Goal: Information Seeking & Learning: Learn about a topic

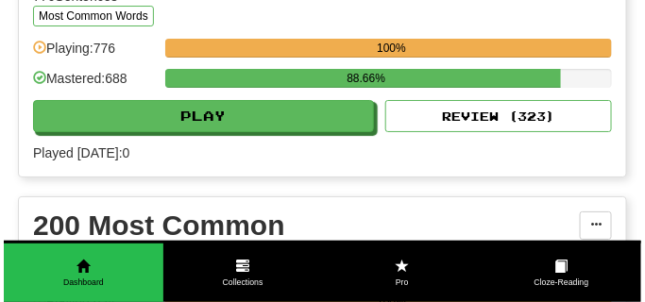
scroll to position [1228, 0]
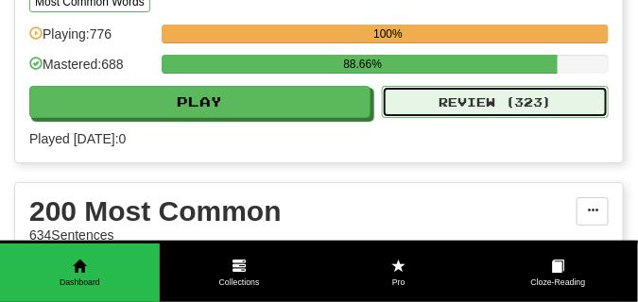
click at [428, 102] on button "Review ( 323 )" at bounding box center [495, 102] width 227 height 32
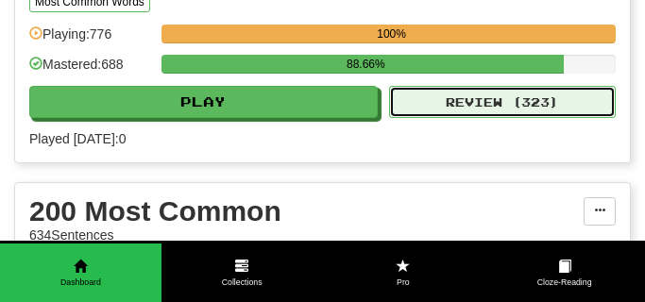
select select "**"
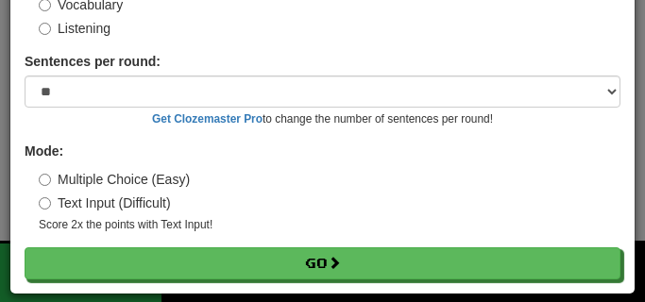
scroll to position [152, 0]
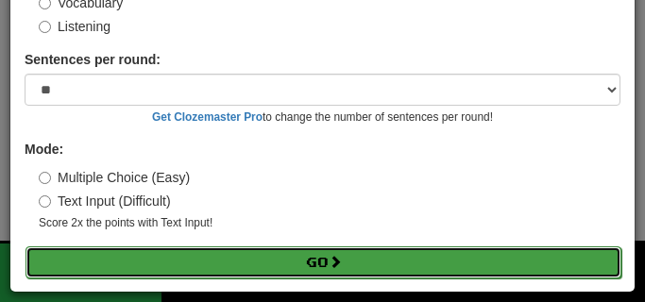
click at [222, 264] on button "Go" at bounding box center [324, 263] width 596 height 32
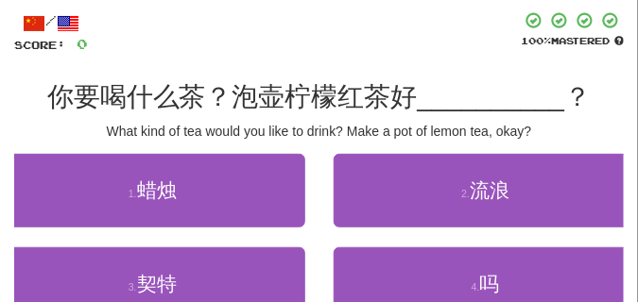
scroll to position [94, 0]
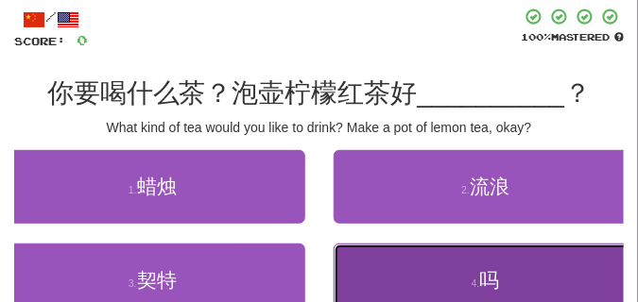
click at [447, 279] on button "4 . 吗" at bounding box center [486, 281] width 305 height 74
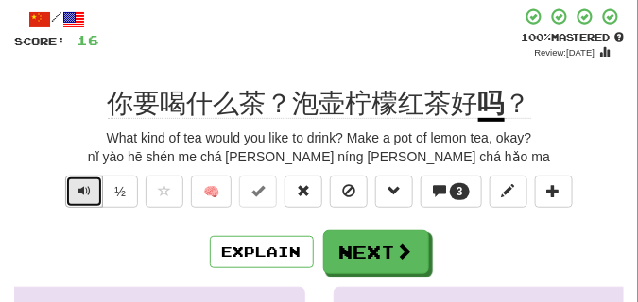
click at [77, 198] on button "Text-to-speech controls" at bounding box center [84, 192] width 38 height 32
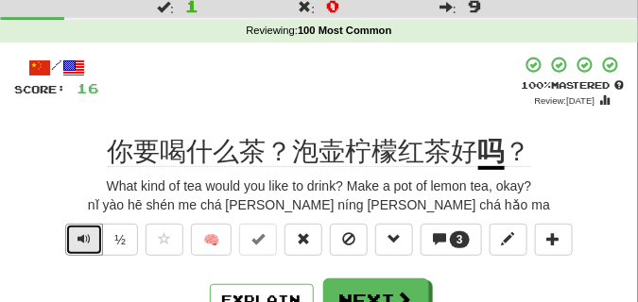
scroll to position [47, 0]
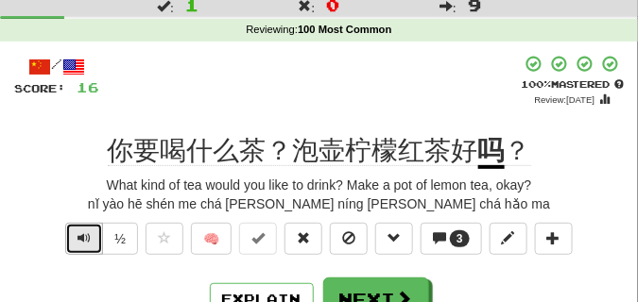
click at [81, 236] on span "Text-to-speech controls" at bounding box center [83, 238] width 13 height 13
click at [81, 234] on span "Text-to-speech controls" at bounding box center [83, 238] width 13 height 13
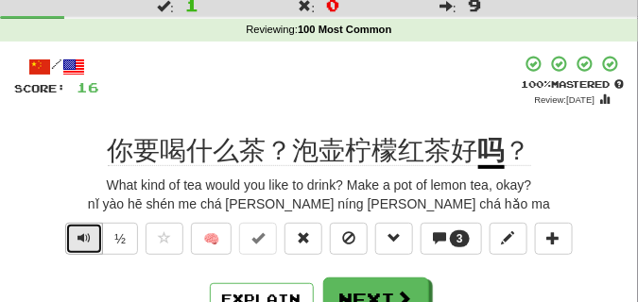
click at [81, 234] on span "Text-to-speech controls" at bounding box center [83, 238] width 13 height 13
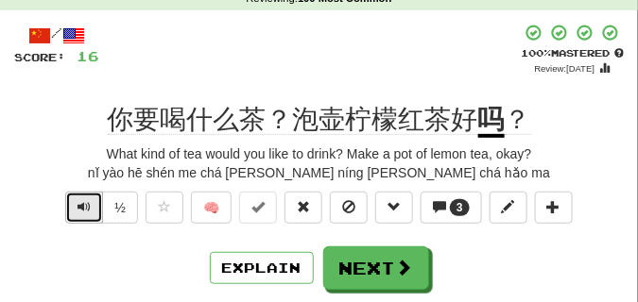
scroll to position [94, 0]
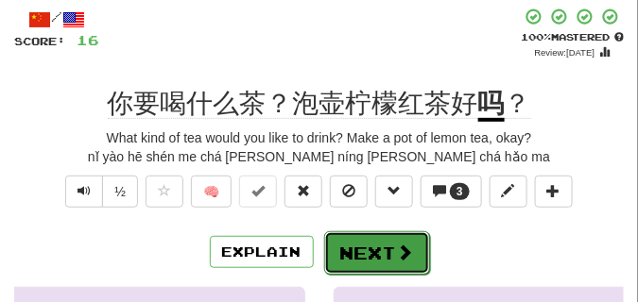
click at [355, 239] on button "Next" at bounding box center [377, 253] width 106 height 43
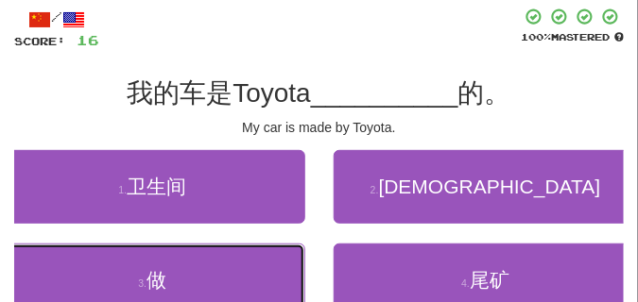
drag, startPoint x: 147, startPoint y: 266, endPoint x: 137, endPoint y: 218, distance: 48.4
click at [147, 265] on button "3 . 做" at bounding box center [152, 281] width 305 height 74
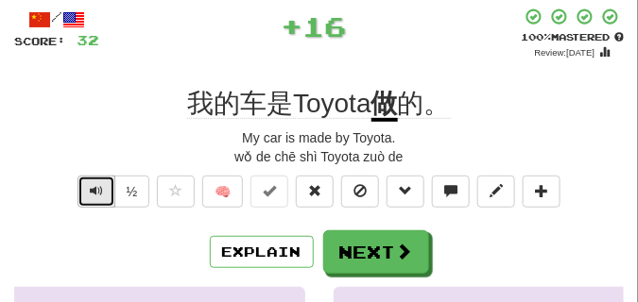
click at [98, 189] on span "Text-to-speech controls" at bounding box center [96, 190] width 13 height 13
click at [97, 189] on span "Text-to-speech controls" at bounding box center [96, 190] width 13 height 13
click at [101, 197] on span "Text-to-speech controls" at bounding box center [96, 190] width 13 height 13
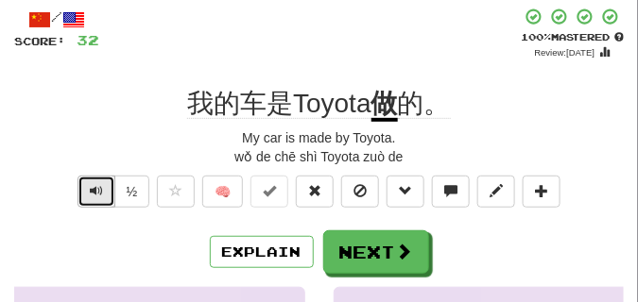
click at [101, 197] on span "Text-to-speech controls" at bounding box center [96, 190] width 13 height 13
click at [101, 196] on span "Text-to-speech controls" at bounding box center [96, 190] width 13 height 13
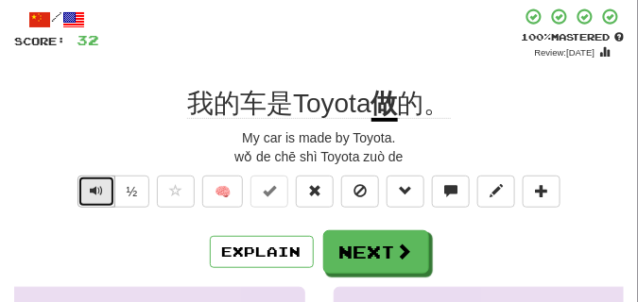
click at [101, 196] on span "Text-to-speech controls" at bounding box center [96, 190] width 13 height 13
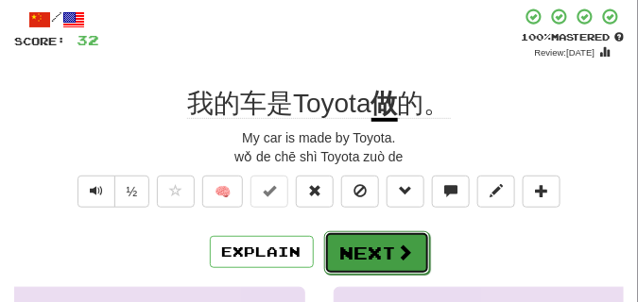
click at [397, 251] on span at bounding box center [405, 252] width 17 height 17
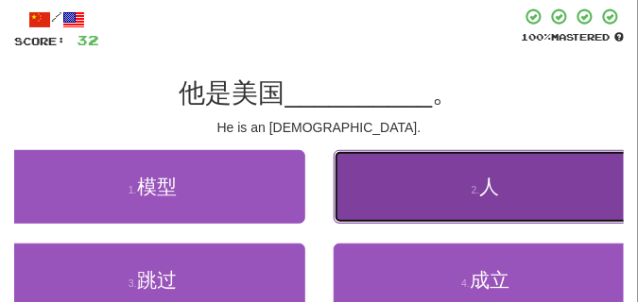
click at [375, 182] on button "2 . 人" at bounding box center [486, 187] width 305 height 74
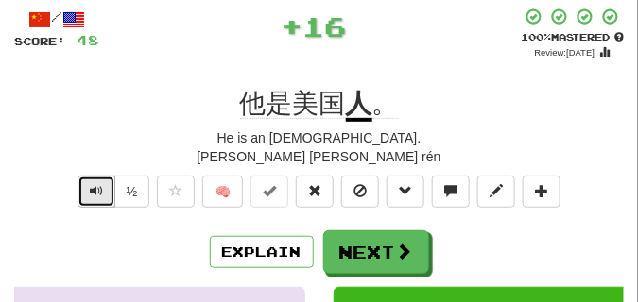
click at [90, 184] on span "Text-to-speech controls" at bounding box center [96, 190] width 13 height 13
click at [94, 187] on span "Text-to-speech controls" at bounding box center [96, 190] width 13 height 13
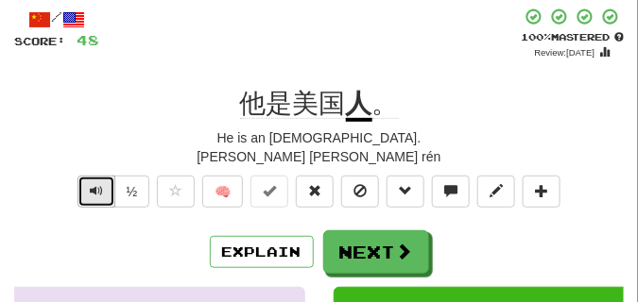
click at [94, 187] on span "Text-to-speech controls" at bounding box center [96, 190] width 13 height 13
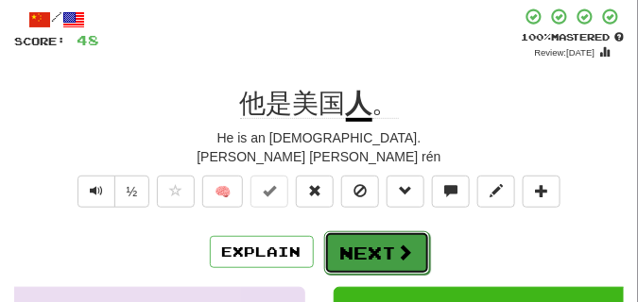
click at [358, 234] on button "Next" at bounding box center [377, 253] width 106 height 43
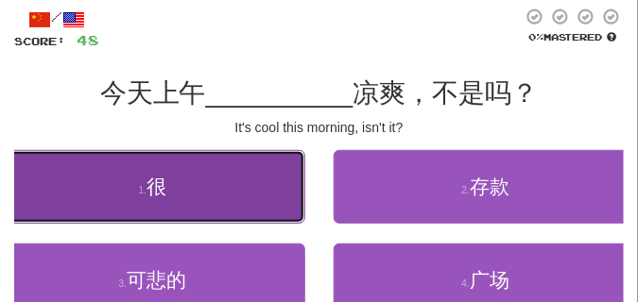
click at [175, 197] on button "1 . 很" at bounding box center [152, 187] width 305 height 74
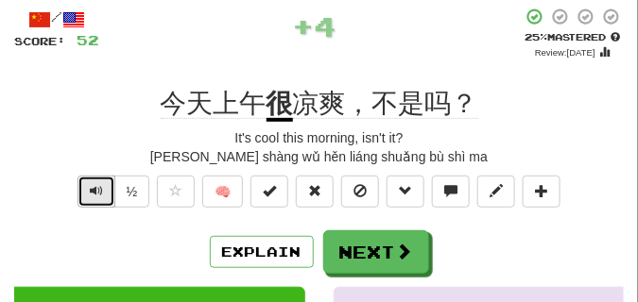
click at [105, 186] on button "Text-to-speech controls" at bounding box center [96, 192] width 38 height 32
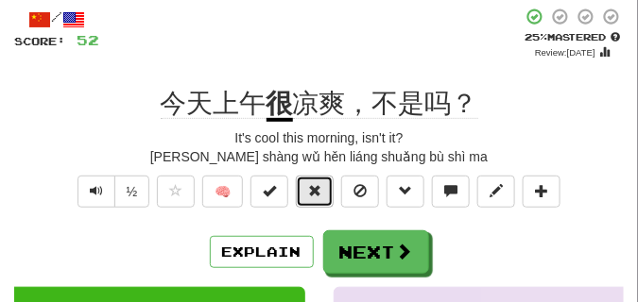
click at [307, 184] on button at bounding box center [315, 192] width 38 height 32
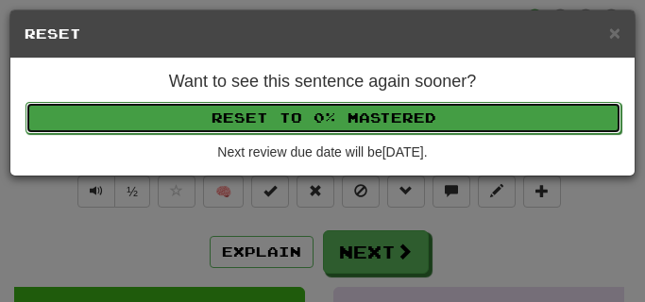
click at [296, 123] on button "Reset to 0% Mastered" at bounding box center [324, 118] width 596 height 32
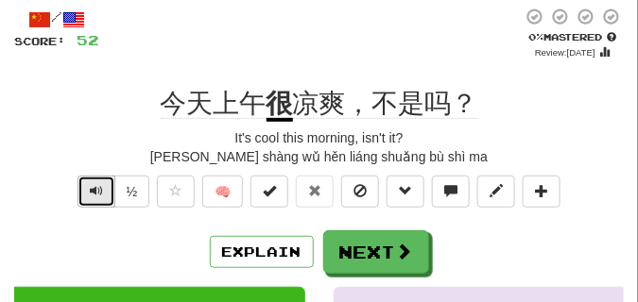
click at [95, 188] on span "Text-to-speech controls" at bounding box center [96, 190] width 13 height 13
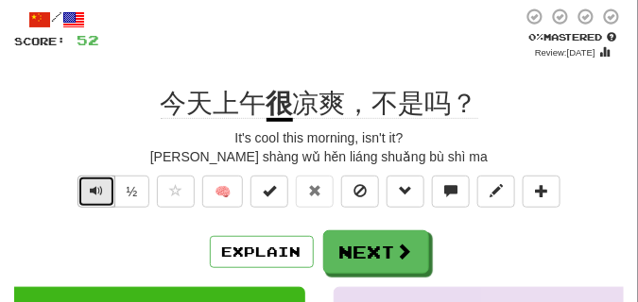
click at [95, 188] on span "Text-to-speech controls" at bounding box center [96, 190] width 13 height 13
click at [87, 196] on button "Text-to-speech controls" at bounding box center [96, 192] width 38 height 32
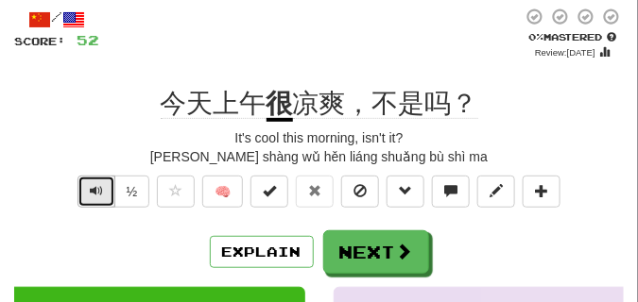
click at [94, 195] on span "Text-to-speech controls" at bounding box center [96, 190] width 13 height 13
click at [94, 194] on span "Text-to-speech controls" at bounding box center [96, 190] width 13 height 13
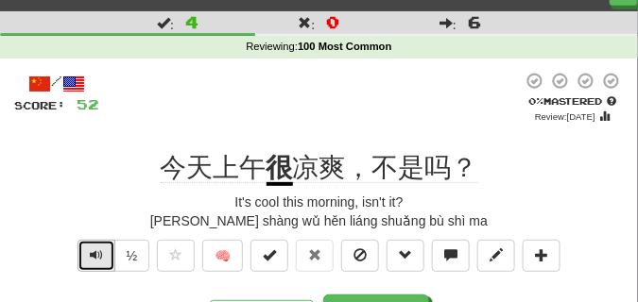
scroll to position [47, 0]
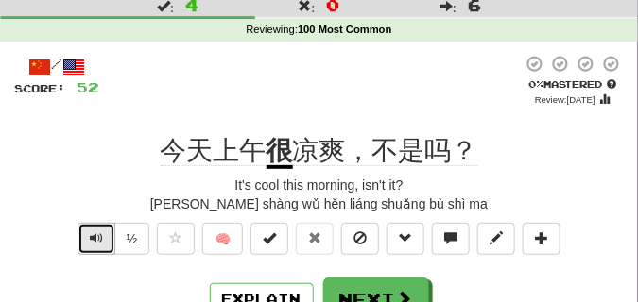
click at [93, 235] on span "Text-to-speech controls" at bounding box center [96, 238] width 13 height 13
click at [93, 234] on span "Text-to-speech controls" at bounding box center [96, 238] width 13 height 13
click at [93, 233] on span "Text-to-speech controls" at bounding box center [96, 238] width 13 height 13
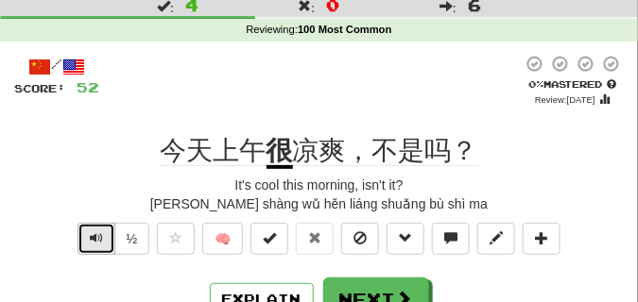
click at [93, 233] on span "Text-to-speech controls" at bounding box center [96, 238] width 13 height 13
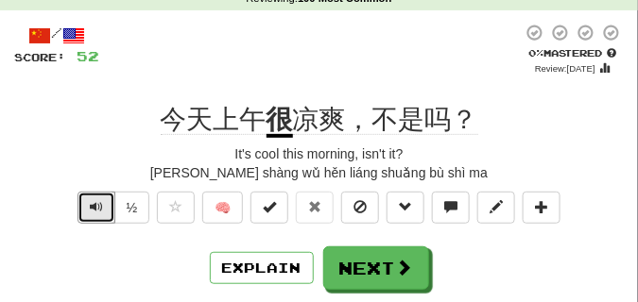
scroll to position [94, 0]
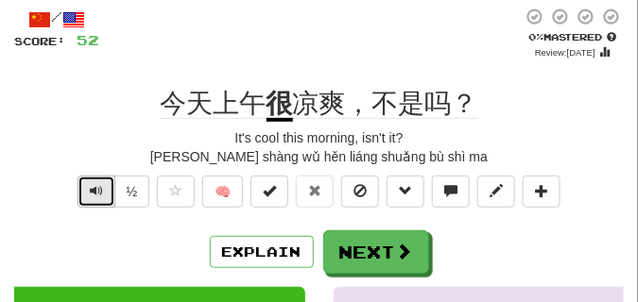
click at [97, 187] on span "Text-to-speech controls" at bounding box center [96, 190] width 13 height 13
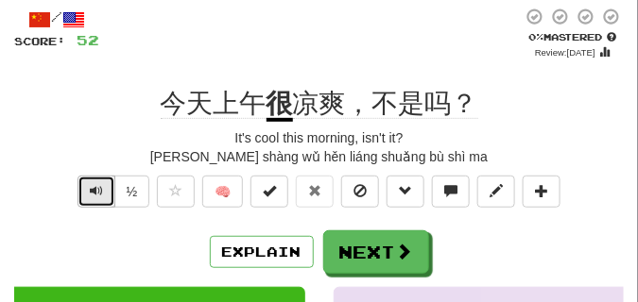
click at [96, 194] on span "Text-to-speech controls" at bounding box center [96, 190] width 13 height 13
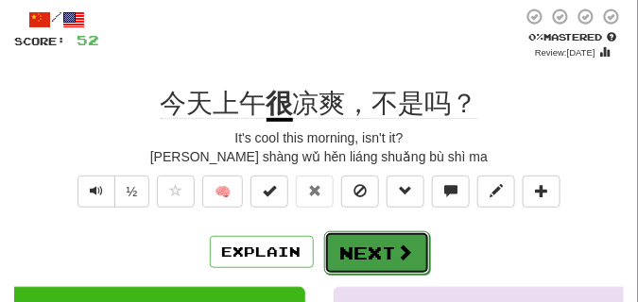
click at [349, 243] on button "Next" at bounding box center [377, 253] width 106 height 43
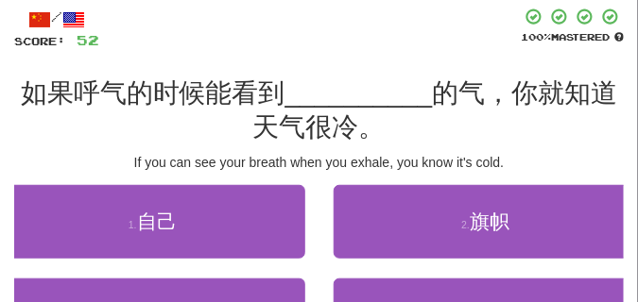
scroll to position [142, 0]
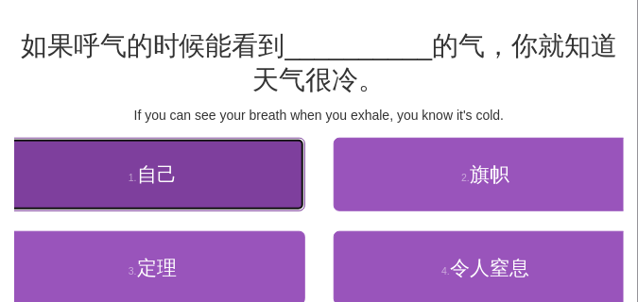
click at [167, 188] on button "1 . 自己" at bounding box center [152, 175] width 305 height 74
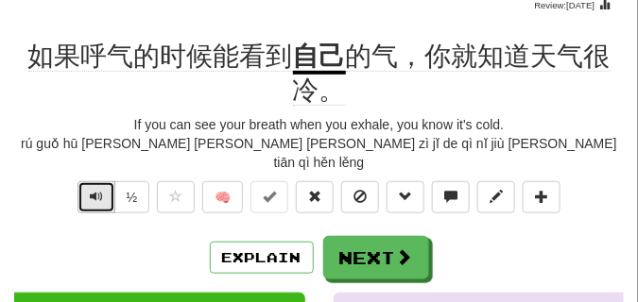
click at [102, 181] on button "Text-to-speech controls" at bounding box center [96, 197] width 38 height 32
click at [98, 190] on span "Text-to-speech controls" at bounding box center [96, 196] width 13 height 13
click at [92, 190] on span "Text-to-speech controls" at bounding box center [96, 196] width 13 height 13
click at [90, 190] on span "Text-to-speech controls" at bounding box center [96, 196] width 13 height 13
click at [91, 190] on span "Text-to-speech controls" at bounding box center [96, 196] width 13 height 13
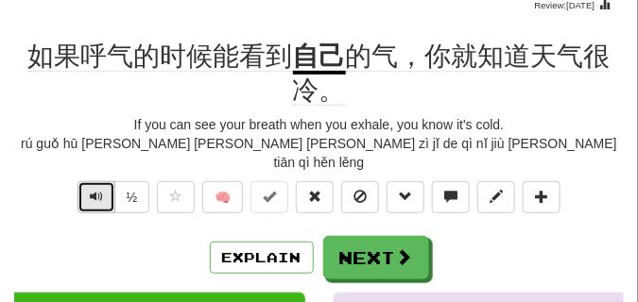
click at [96, 190] on span "Text-to-speech controls" at bounding box center [96, 196] width 13 height 13
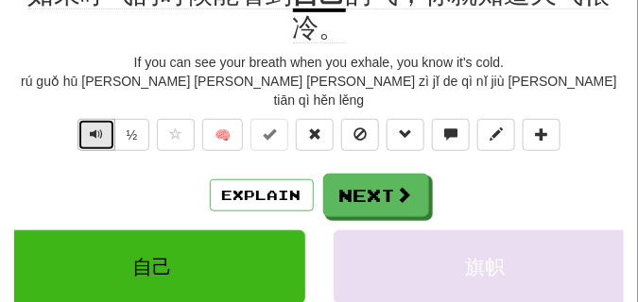
scroll to position [236, 0]
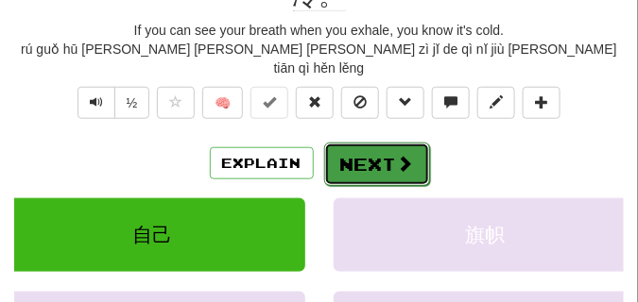
click at [346, 143] on button "Next" at bounding box center [377, 164] width 106 height 43
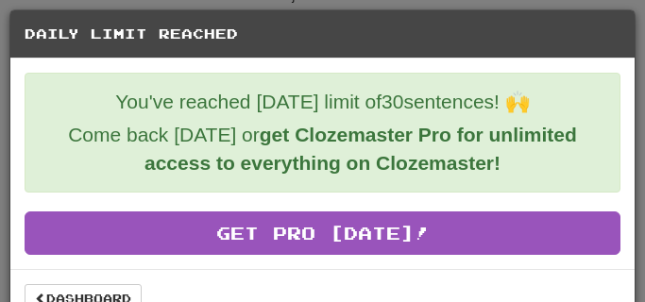
scroll to position [34, 0]
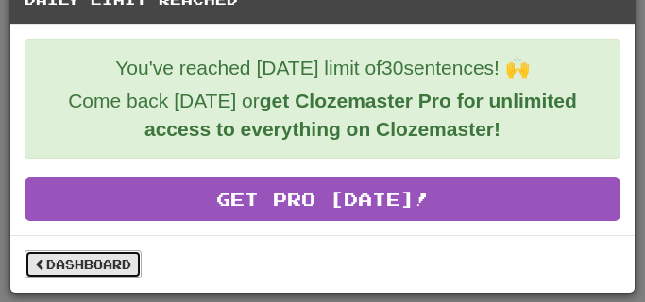
click at [117, 267] on link "Dashboard" at bounding box center [83, 264] width 117 height 28
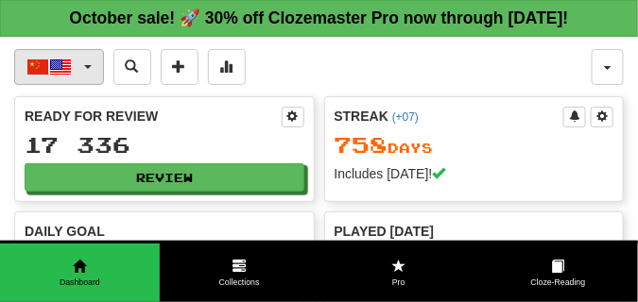
click at [87, 67] on span "button" at bounding box center [88, 67] width 8 height 4
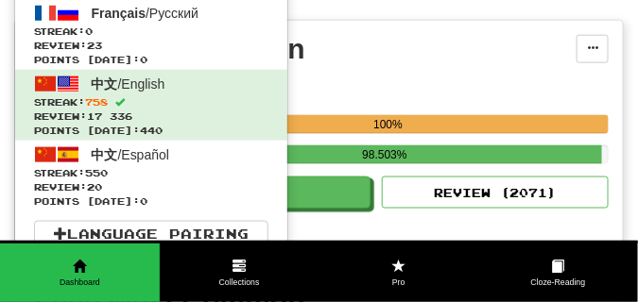
scroll to position [378, 0]
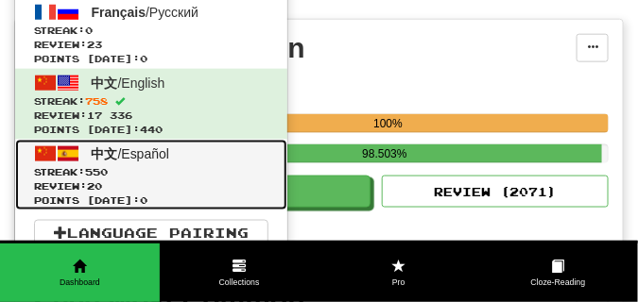
click at [125, 173] on span "Streak: 550" at bounding box center [151, 172] width 234 height 14
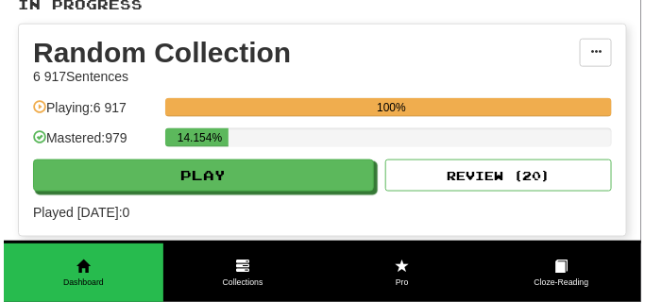
scroll to position [378, 0]
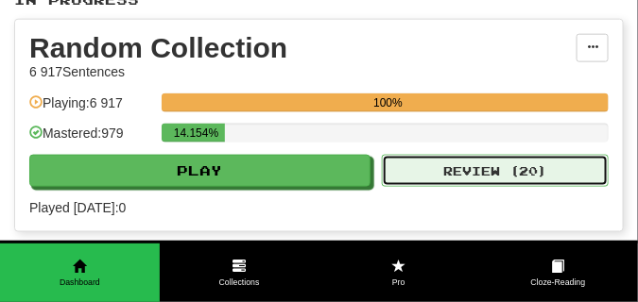
click at [448, 170] on button "Review ( 20 )" at bounding box center [495, 171] width 227 height 32
select select "**"
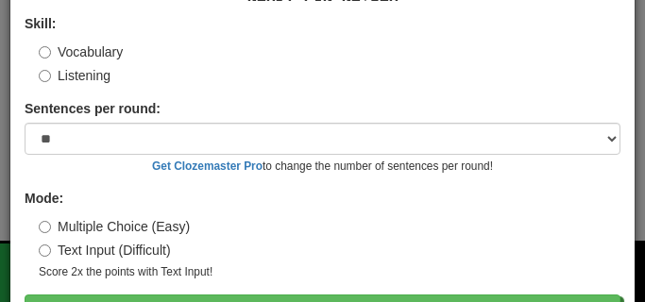
scroll to position [10, 0]
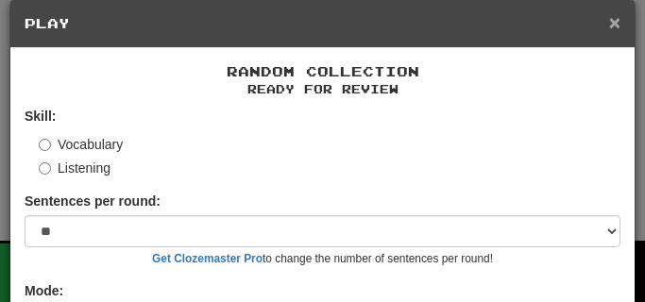
click at [612, 23] on span "×" at bounding box center [614, 22] width 11 height 22
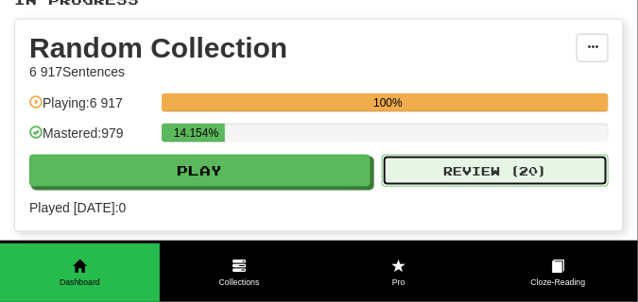
click at [485, 164] on button "Review ( 20 )" at bounding box center [495, 171] width 227 height 32
select select "**"
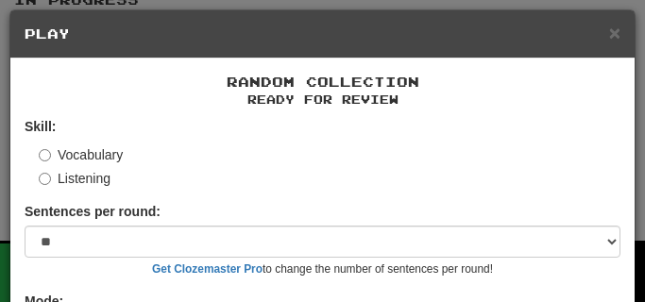
scroll to position [152, 0]
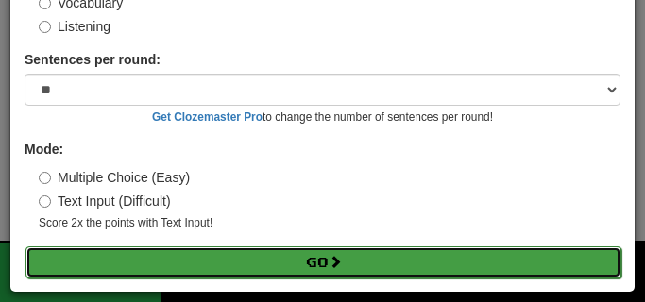
click at [177, 264] on button "Go" at bounding box center [324, 263] width 596 height 32
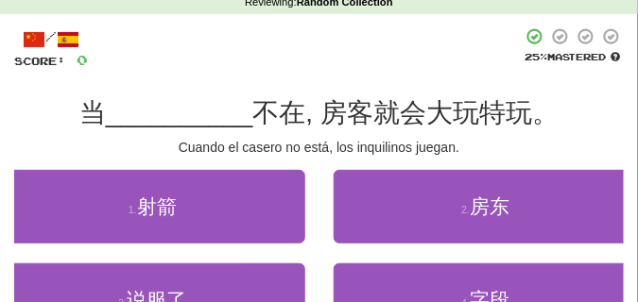
scroll to position [94, 0]
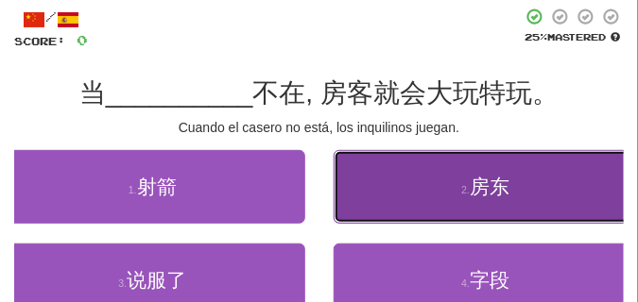
click at [465, 196] on small "2 ." at bounding box center [465, 189] width 9 height 11
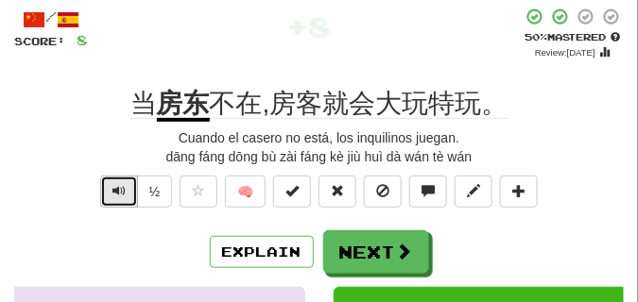
click at [114, 192] on span "Text-to-speech controls" at bounding box center [118, 190] width 13 height 13
click at [116, 197] on span "Text-to-speech controls" at bounding box center [118, 190] width 13 height 13
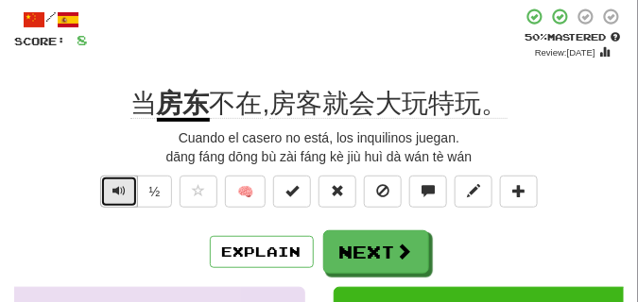
click at [125, 185] on button "Text-to-speech controls" at bounding box center [119, 192] width 38 height 32
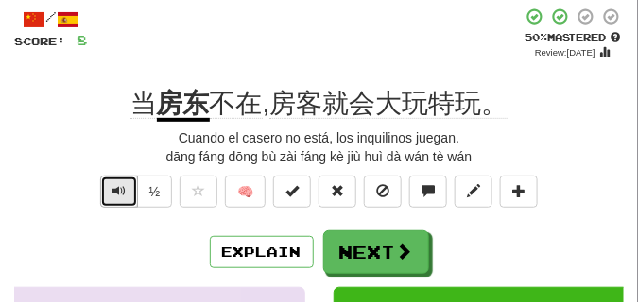
click at [125, 185] on button "Text-to-speech controls" at bounding box center [119, 192] width 38 height 32
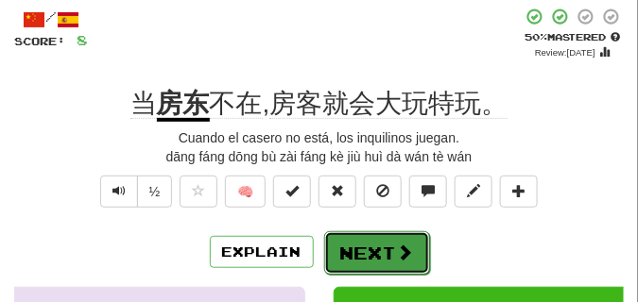
click at [352, 243] on button "Next" at bounding box center [377, 253] width 106 height 43
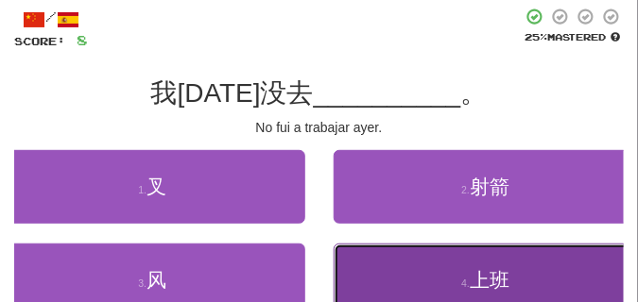
click at [428, 283] on button "4 . 上班" at bounding box center [486, 281] width 305 height 74
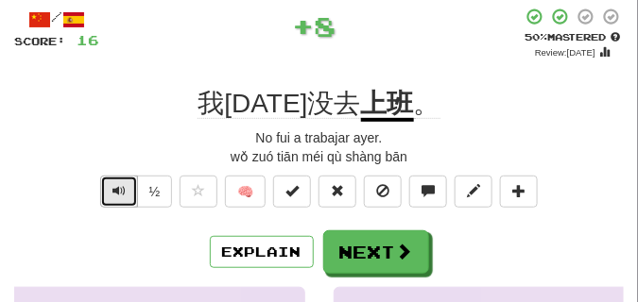
click at [114, 189] on span "Text-to-speech controls" at bounding box center [118, 190] width 13 height 13
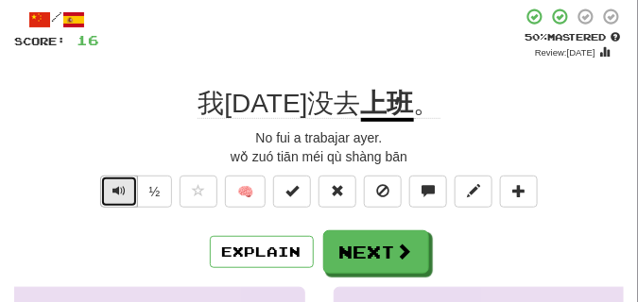
click at [114, 189] on span "Text-to-speech controls" at bounding box center [118, 190] width 13 height 13
click at [122, 191] on span "Text-to-speech controls" at bounding box center [118, 190] width 13 height 13
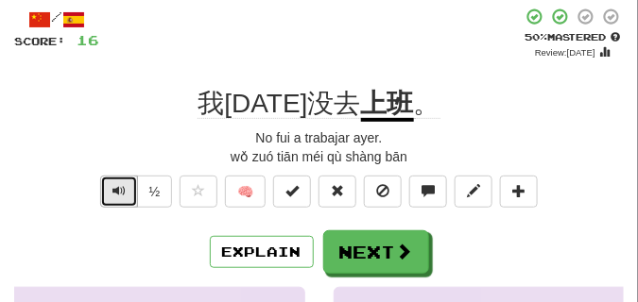
click at [122, 191] on span "Text-to-speech controls" at bounding box center [118, 190] width 13 height 13
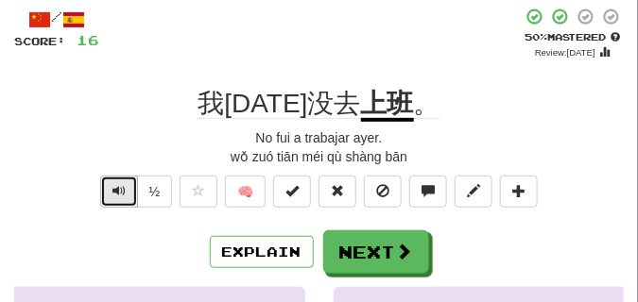
click at [122, 191] on span "Text-to-speech controls" at bounding box center [118, 190] width 13 height 13
click at [114, 192] on span "Text-to-speech controls" at bounding box center [118, 190] width 13 height 13
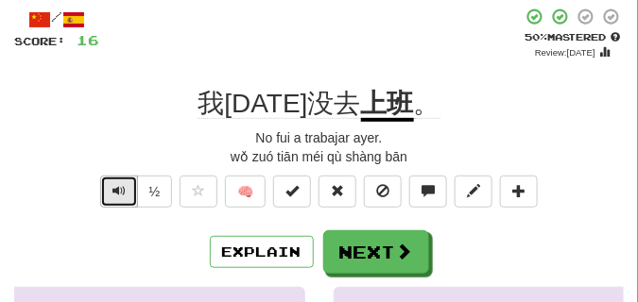
click at [114, 192] on span "Text-to-speech controls" at bounding box center [118, 190] width 13 height 13
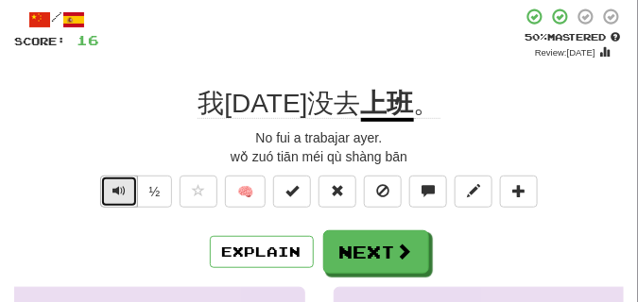
click at [114, 192] on span "Text-to-speech controls" at bounding box center [118, 190] width 13 height 13
click at [115, 192] on span "Text-to-speech controls" at bounding box center [118, 190] width 13 height 13
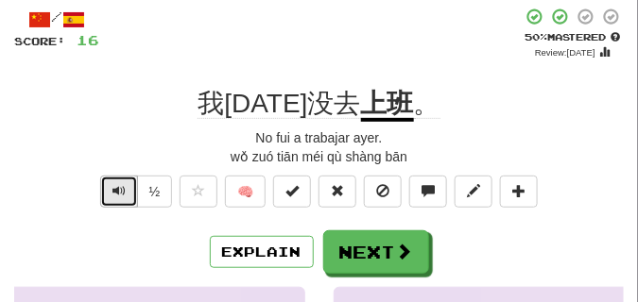
click at [123, 193] on span "Text-to-speech controls" at bounding box center [118, 190] width 13 height 13
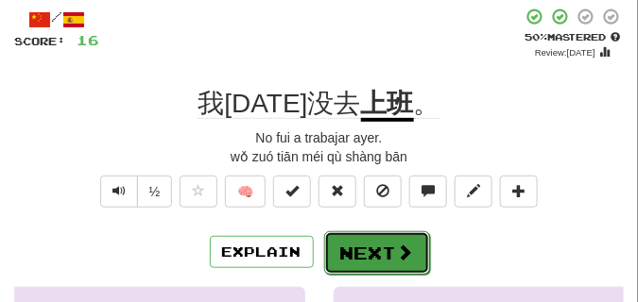
click at [361, 235] on button "Next" at bounding box center [377, 253] width 106 height 43
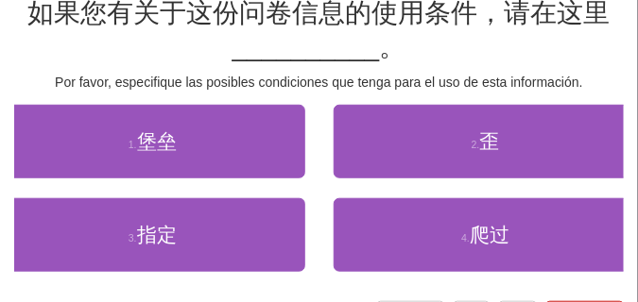
scroll to position [189, 0]
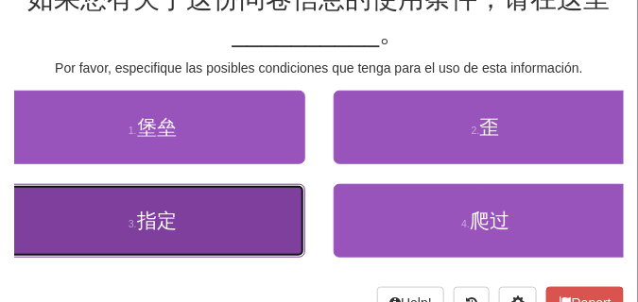
click at [159, 236] on button "3 . 指定" at bounding box center [152, 221] width 305 height 74
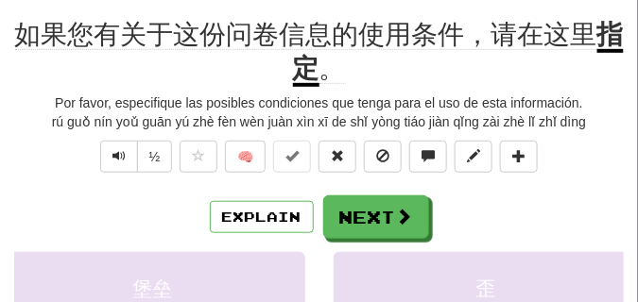
scroll to position [104, 0]
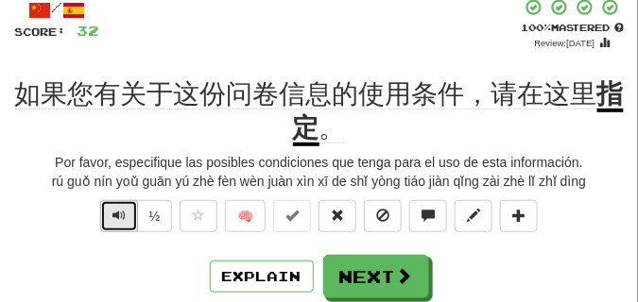
click at [112, 217] on span "Text-to-speech controls" at bounding box center [118, 215] width 13 height 13
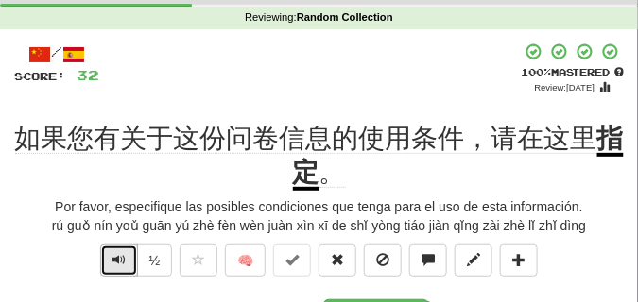
scroll to position [94, 0]
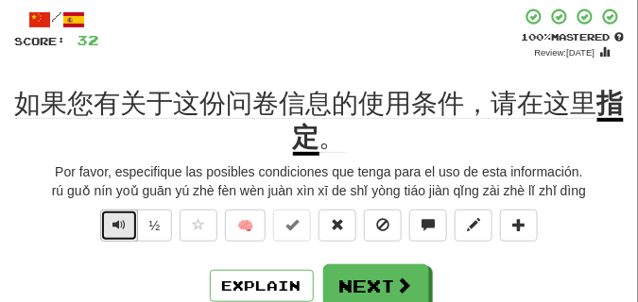
click at [111, 217] on button "Text-to-speech controls" at bounding box center [119, 226] width 38 height 32
click at [113, 219] on span "Text-to-speech controls" at bounding box center [118, 224] width 13 height 13
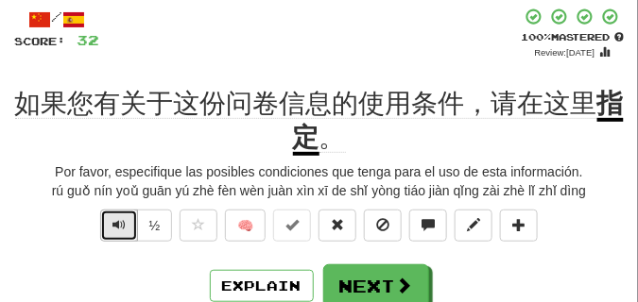
click at [113, 219] on span "Text-to-speech controls" at bounding box center [118, 224] width 13 height 13
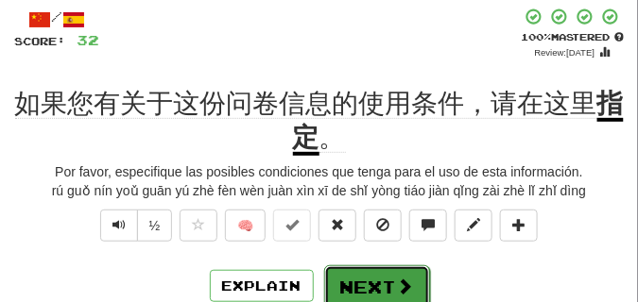
click at [362, 272] on button "Next" at bounding box center [377, 287] width 106 height 43
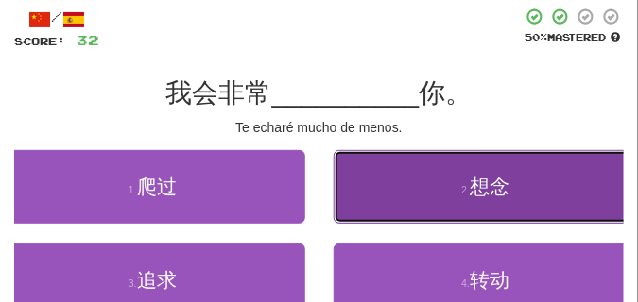
click at [391, 178] on button "2 . 想念" at bounding box center [486, 187] width 305 height 74
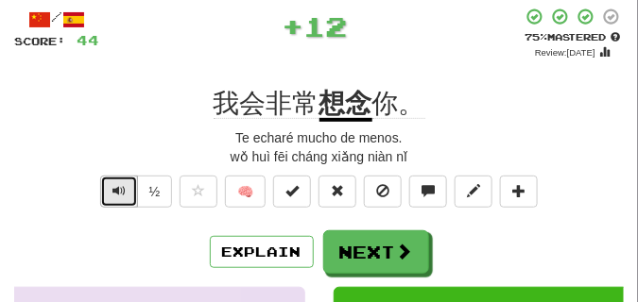
click at [118, 179] on button "Text-to-speech controls" at bounding box center [119, 192] width 38 height 32
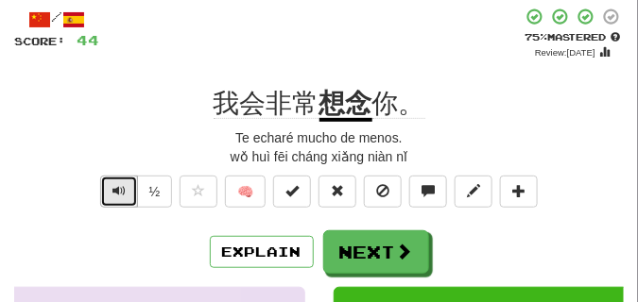
click at [118, 179] on button "Text-to-speech controls" at bounding box center [119, 192] width 38 height 32
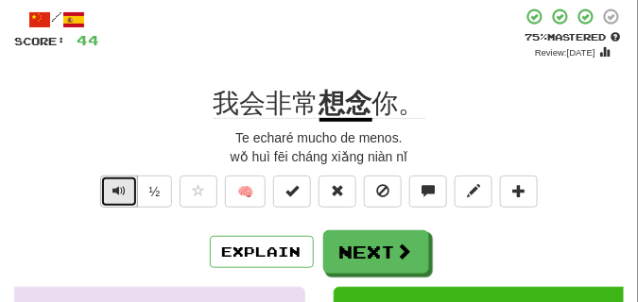
click at [118, 179] on button "Text-to-speech controls" at bounding box center [119, 192] width 38 height 32
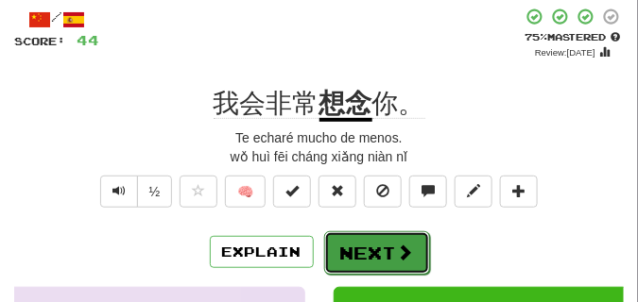
click at [352, 237] on button "Next" at bounding box center [377, 253] width 106 height 43
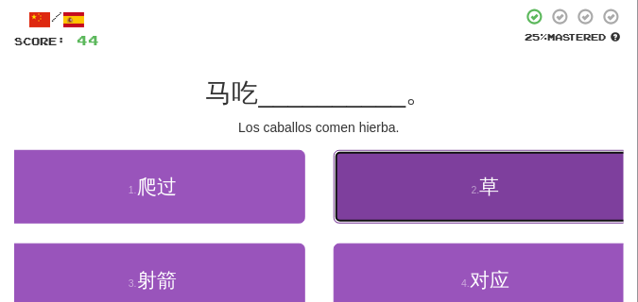
click at [375, 200] on button "2 . 草" at bounding box center [486, 187] width 305 height 74
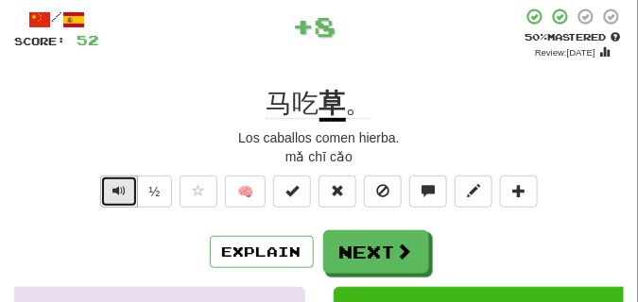
click at [109, 189] on button "Text-to-speech controls" at bounding box center [119, 192] width 38 height 32
click at [112, 189] on span "Text-to-speech controls" at bounding box center [118, 190] width 13 height 13
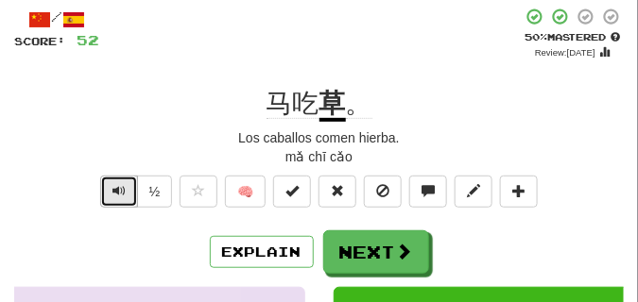
click at [126, 186] on button "Text-to-speech controls" at bounding box center [119, 192] width 38 height 32
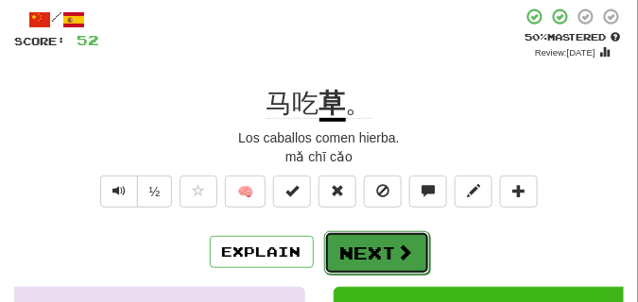
click at [379, 243] on button "Next" at bounding box center [377, 253] width 106 height 43
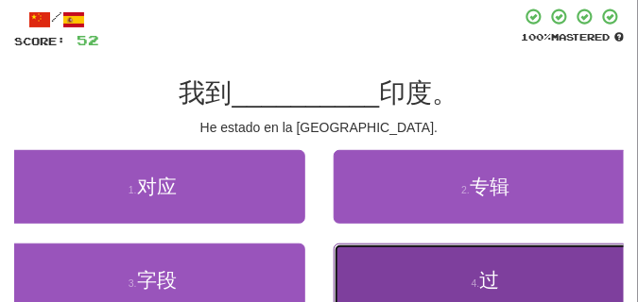
click at [381, 265] on button "4 . 过" at bounding box center [486, 281] width 305 height 74
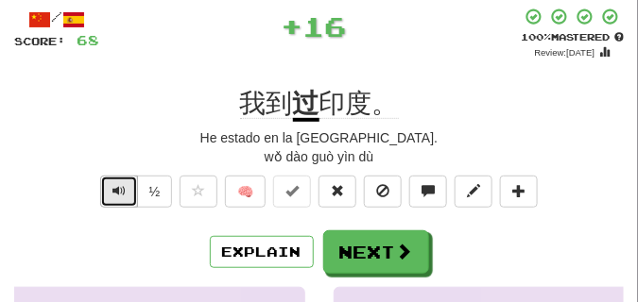
click at [110, 196] on button "Text-to-speech controls" at bounding box center [119, 192] width 38 height 32
click at [116, 190] on span "Text-to-speech controls" at bounding box center [118, 190] width 13 height 13
click at [117, 189] on span "Text-to-speech controls" at bounding box center [118, 190] width 13 height 13
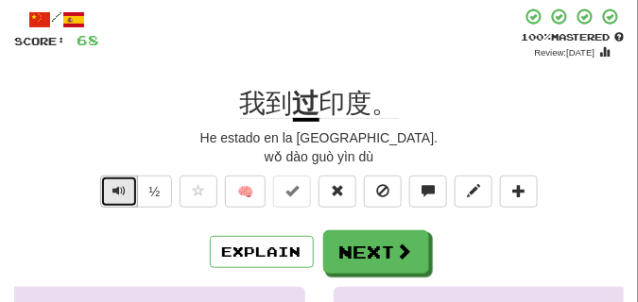
click at [123, 188] on span "Text-to-speech controls" at bounding box center [118, 190] width 13 height 13
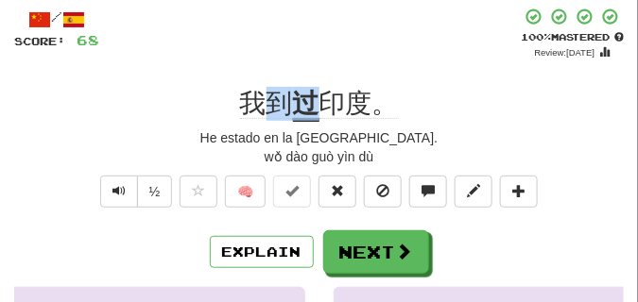
drag, startPoint x: 266, startPoint y: 106, endPoint x: 306, endPoint y: 112, distance: 40.2
click at [306, 112] on div "我到 过 印度。" at bounding box center [318, 104] width 609 height 34
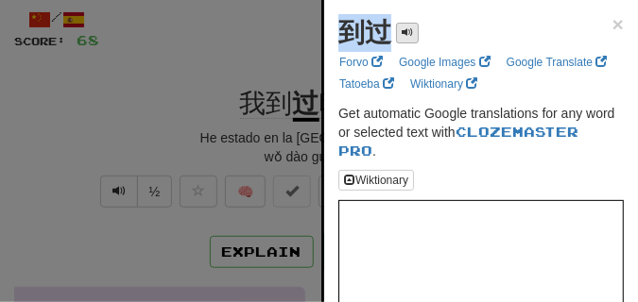
drag, startPoint x: 342, startPoint y: 28, endPoint x: 397, endPoint y: 34, distance: 55.1
click at [397, 34] on div "到过" at bounding box center [378, 33] width 80 height 38
copy div "到过"
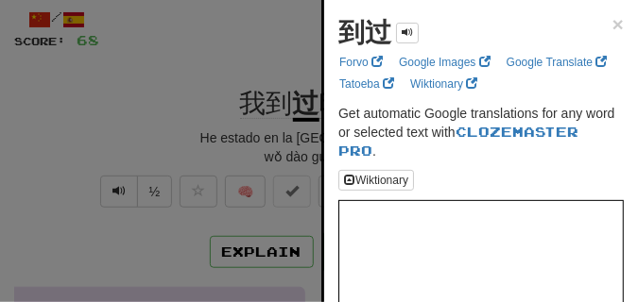
click at [161, 68] on div at bounding box center [319, 151] width 638 height 302
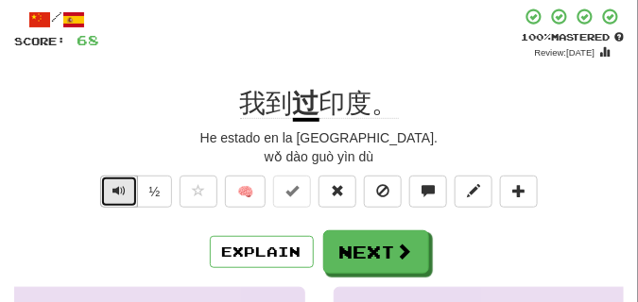
click at [120, 187] on span "Text-to-speech controls" at bounding box center [118, 190] width 13 height 13
click at [124, 185] on span "Text-to-speech controls" at bounding box center [118, 190] width 13 height 13
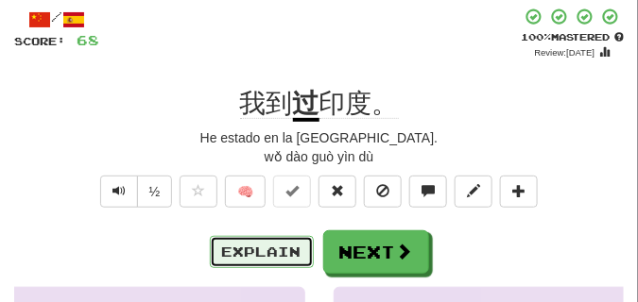
click at [254, 251] on button "Explain" at bounding box center [262, 252] width 104 height 32
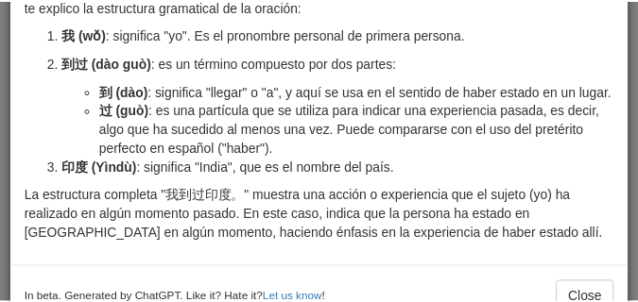
scroll to position [0, 0]
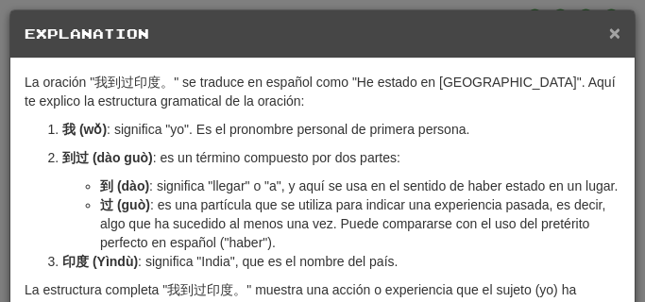
click at [609, 35] on span "×" at bounding box center [614, 33] width 11 height 22
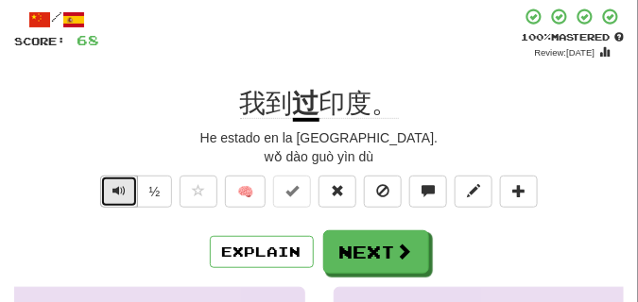
click at [118, 186] on span "Text-to-speech controls" at bounding box center [118, 190] width 13 height 13
click at [118, 185] on span "Text-to-speech controls" at bounding box center [118, 190] width 13 height 13
click at [117, 185] on span "Text-to-speech controls" at bounding box center [118, 190] width 13 height 13
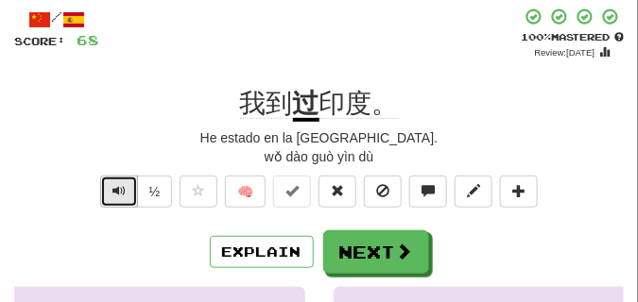
click at [117, 185] on span "Text-to-speech controls" at bounding box center [118, 190] width 13 height 13
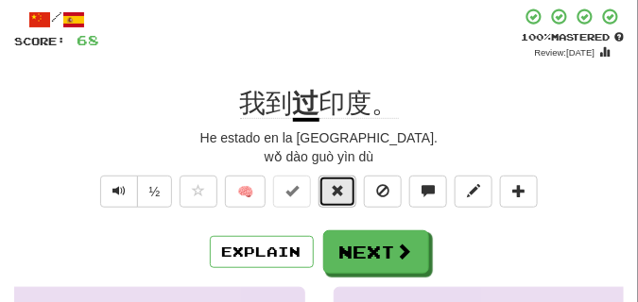
click at [346, 193] on button at bounding box center [337, 192] width 38 height 32
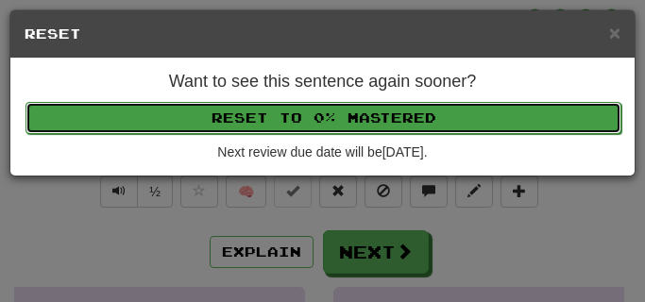
click at [327, 116] on button "Reset to 0% Mastered" at bounding box center [324, 118] width 596 height 32
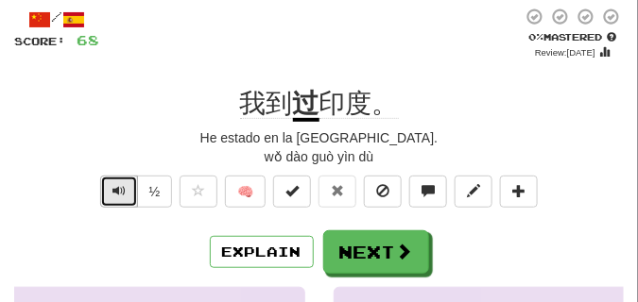
click at [116, 190] on span "Text-to-speech controls" at bounding box center [118, 190] width 13 height 13
click at [116, 189] on span "Text-to-speech controls" at bounding box center [118, 190] width 13 height 13
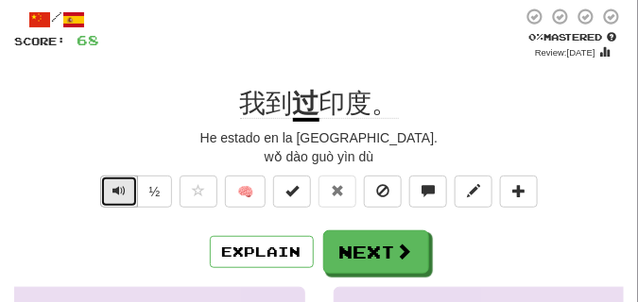
click at [116, 189] on span "Text-to-speech controls" at bounding box center [118, 190] width 13 height 13
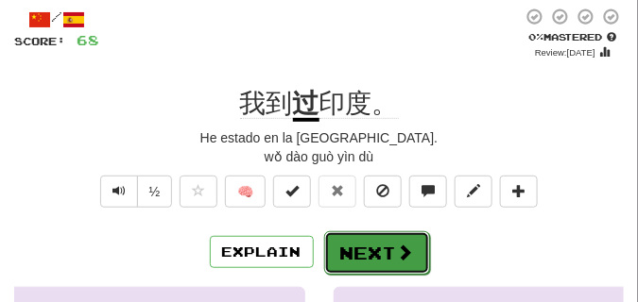
click at [354, 240] on button "Next" at bounding box center [377, 253] width 106 height 43
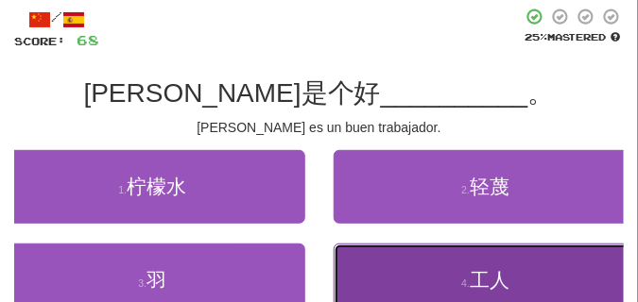
click at [428, 280] on button "4 . 工人" at bounding box center [486, 281] width 305 height 74
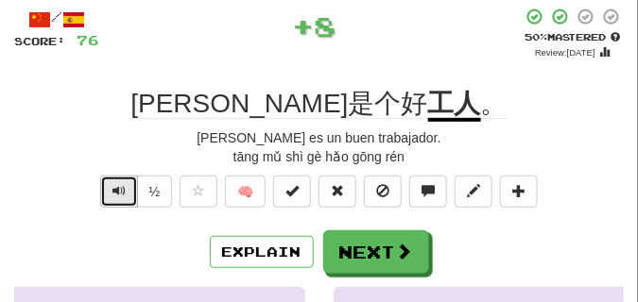
click at [119, 191] on span "Text-to-speech controls" at bounding box center [118, 190] width 13 height 13
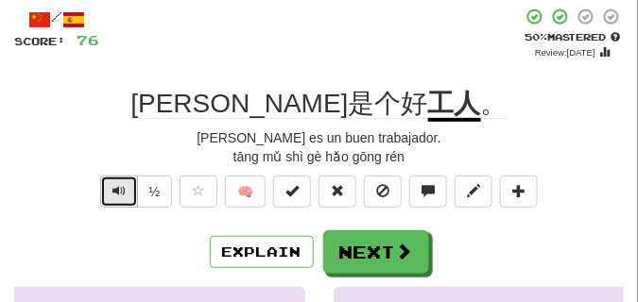
click at [119, 191] on span "Text-to-speech controls" at bounding box center [118, 190] width 13 height 13
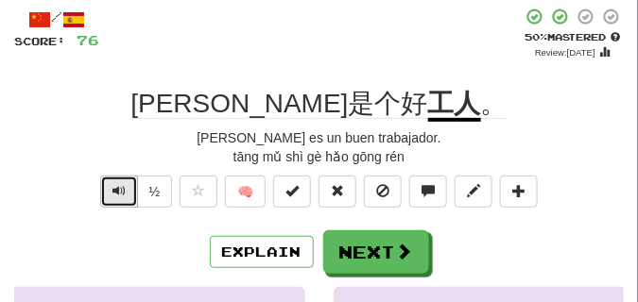
click at [119, 191] on span "Text-to-speech controls" at bounding box center [118, 190] width 13 height 13
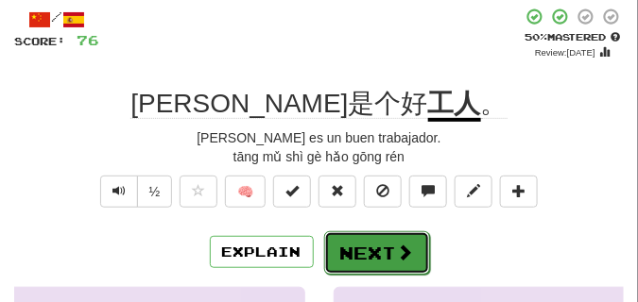
click at [397, 249] on span at bounding box center [405, 252] width 17 height 17
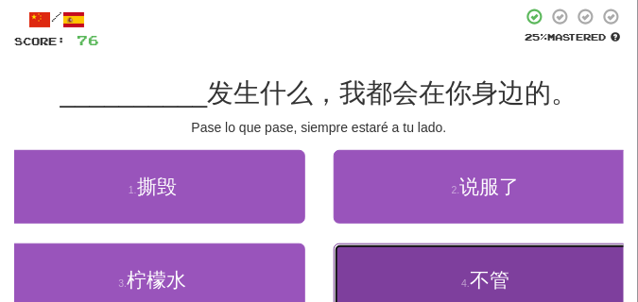
click at [409, 264] on button "4 . 不管" at bounding box center [486, 281] width 305 height 74
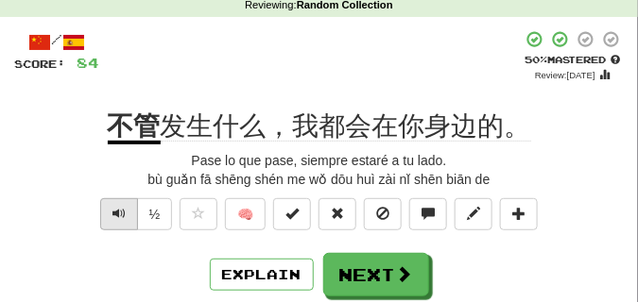
scroll to position [94, 0]
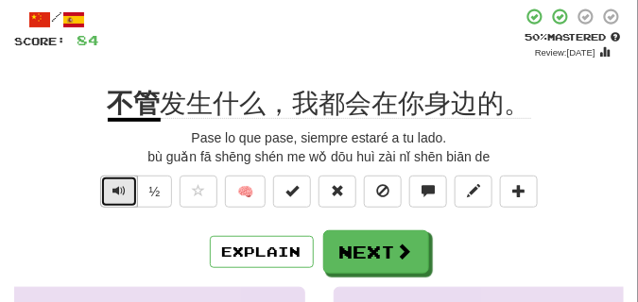
click at [118, 189] on span "Text-to-speech controls" at bounding box center [118, 190] width 13 height 13
click at [117, 188] on span "Text-to-speech controls" at bounding box center [118, 190] width 13 height 13
click at [116, 185] on span "Text-to-speech controls" at bounding box center [118, 190] width 13 height 13
click at [116, 191] on span "Text-to-speech controls" at bounding box center [118, 190] width 13 height 13
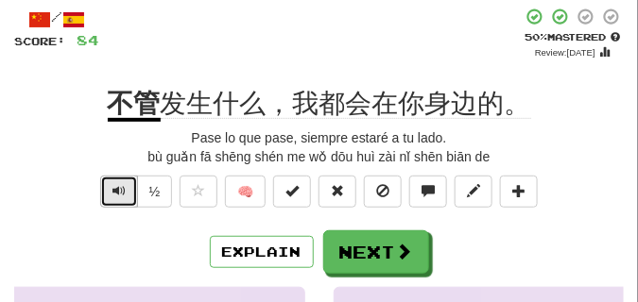
click at [116, 191] on span "Text-to-speech controls" at bounding box center [118, 190] width 13 height 13
click at [116, 190] on span "Text-to-speech controls" at bounding box center [118, 190] width 13 height 13
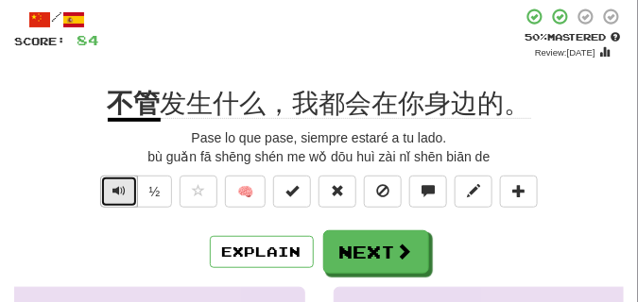
click at [116, 190] on span "Text-to-speech controls" at bounding box center [118, 190] width 13 height 13
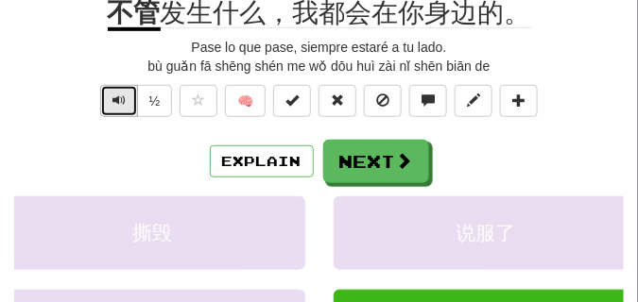
scroll to position [189, 0]
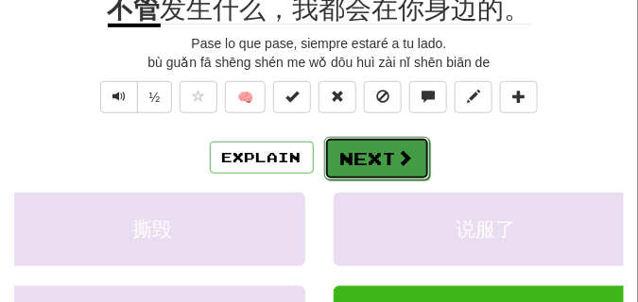
click at [349, 155] on button "Next" at bounding box center [377, 158] width 106 height 43
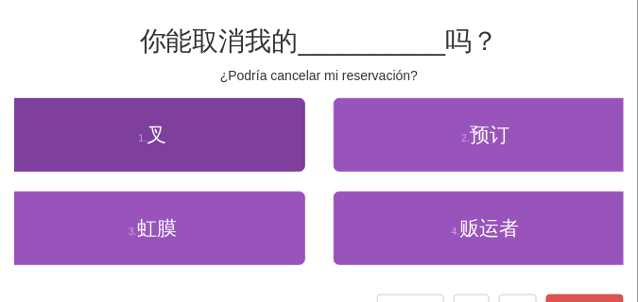
scroll to position [132, 0]
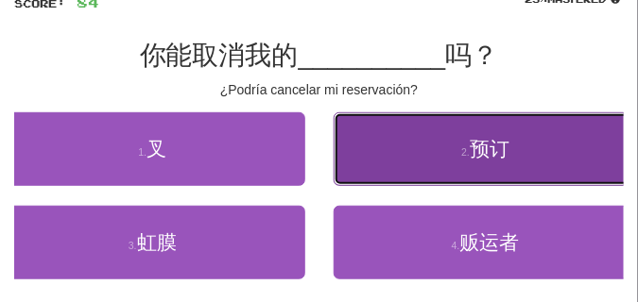
click at [382, 165] on button "2 . 预订" at bounding box center [486, 149] width 305 height 74
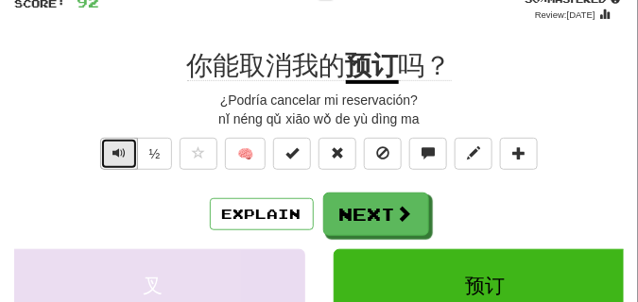
click at [112, 150] on span "Text-to-speech controls" at bounding box center [118, 152] width 13 height 13
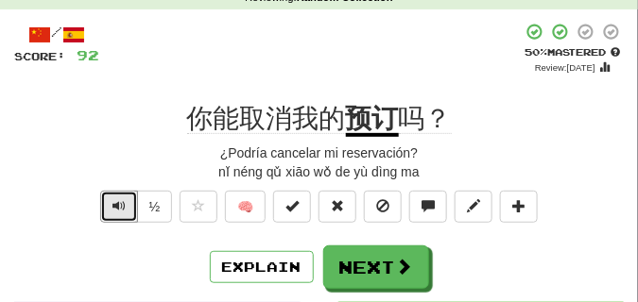
scroll to position [142, 0]
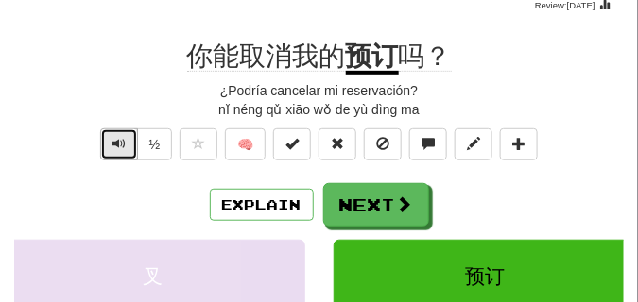
click at [114, 149] on span "Text-to-speech controls" at bounding box center [118, 143] width 13 height 13
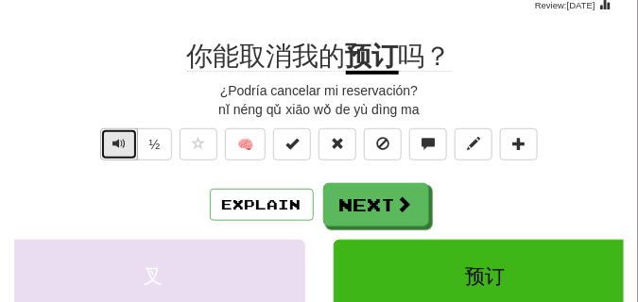
click at [114, 149] on span "Text-to-speech controls" at bounding box center [118, 143] width 13 height 13
click at [158, 59] on div "你能取消我的 预订 吗？" at bounding box center [318, 57] width 609 height 34
click at [129, 149] on button "Text-to-speech controls" at bounding box center [119, 145] width 38 height 32
click at [129, 135] on button "Text-to-speech controls" at bounding box center [119, 145] width 38 height 32
click at [118, 141] on span "Text-to-speech controls" at bounding box center [118, 143] width 13 height 13
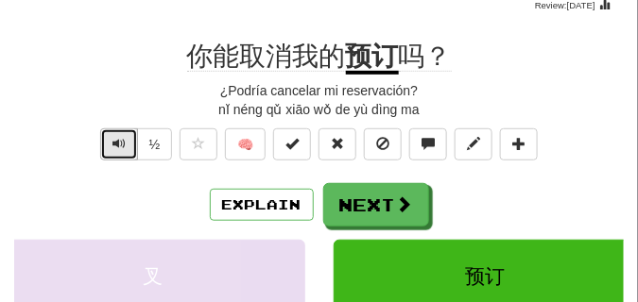
click at [118, 141] on span "Text-to-speech controls" at bounding box center [118, 143] width 13 height 13
click at [113, 146] on span "Text-to-speech controls" at bounding box center [118, 143] width 13 height 13
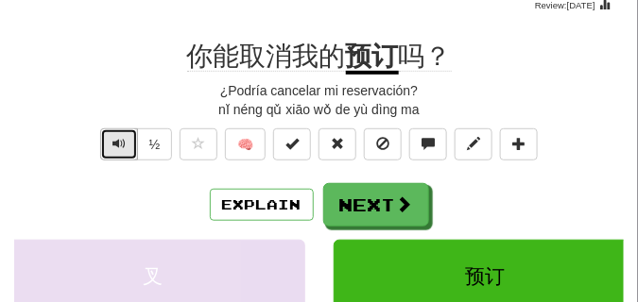
click at [113, 146] on span "Text-to-speech controls" at bounding box center [118, 143] width 13 height 13
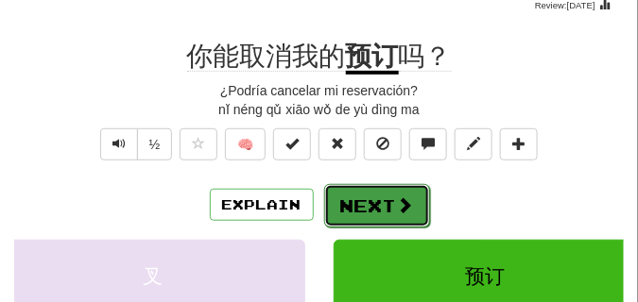
click at [358, 192] on button "Next" at bounding box center [377, 205] width 106 height 43
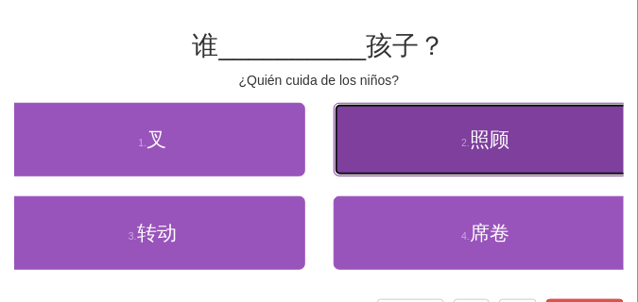
click at [432, 161] on button "2 . 照顾" at bounding box center [486, 140] width 305 height 74
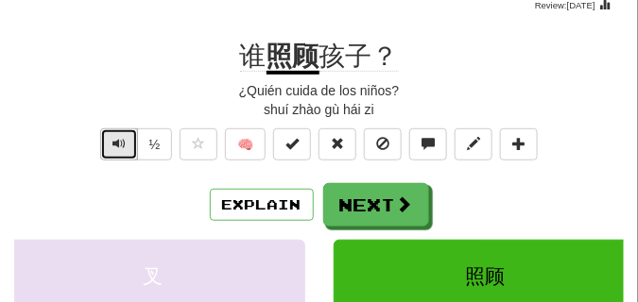
click at [120, 142] on span "Text-to-speech controls" at bounding box center [118, 143] width 13 height 13
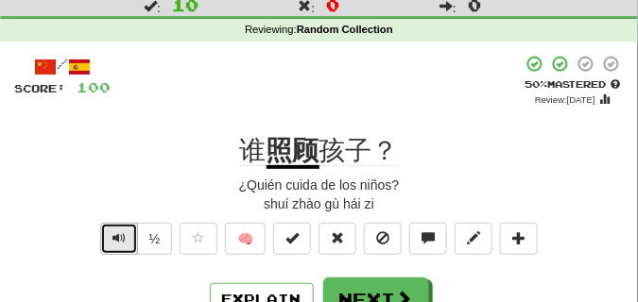
scroll to position [94, 0]
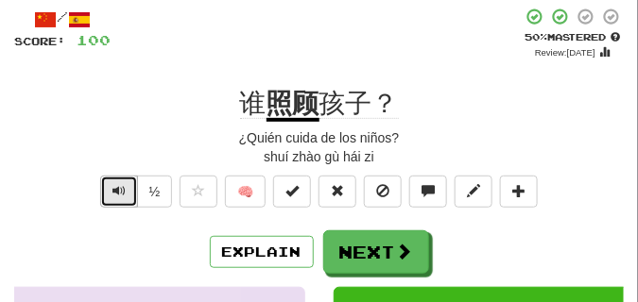
click at [112, 189] on span "Text-to-speech controls" at bounding box center [118, 190] width 13 height 13
click at [112, 187] on span "Text-to-speech controls" at bounding box center [118, 190] width 13 height 13
click at [110, 186] on button "Text-to-speech controls" at bounding box center [119, 192] width 38 height 32
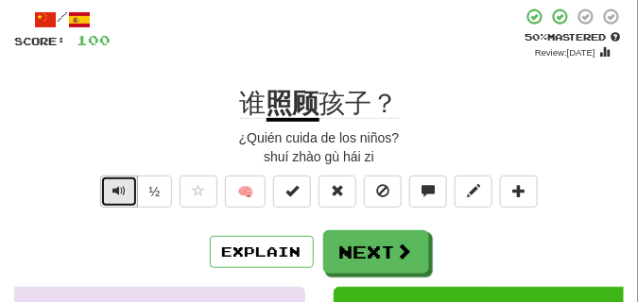
click at [110, 186] on button "Text-to-speech controls" at bounding box center [119, 192] width 38 height 32
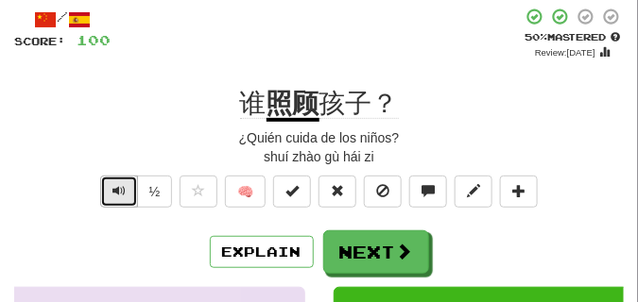
click at [110, 186] on button "Text-to-speech controls" at bounding box center [119, 192] width 38 height 32
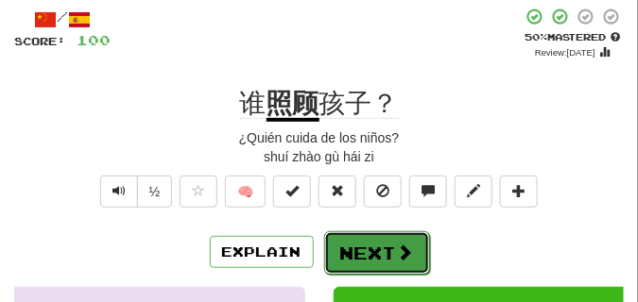
click at [368, 233] on button "Next" at bounding box center [377, 253] width 106 height 43
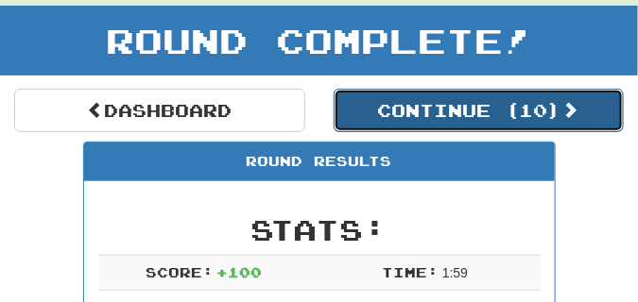
click at [375, 113] on button "Continue ( 10 )" at bounding box center [479, 110] width 291 height 43
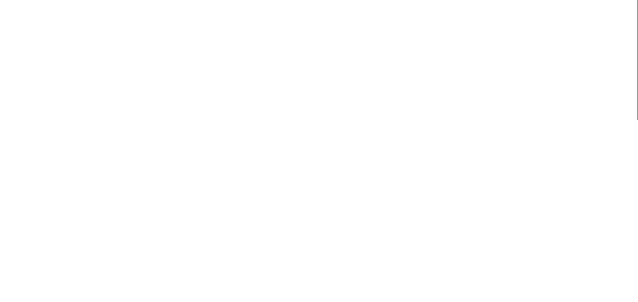
scroll to position [83, 0]
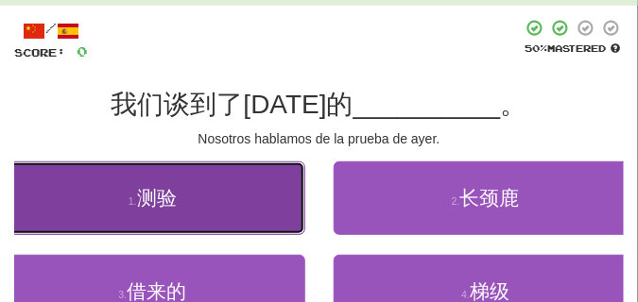
click at [164, 192] on span "测验" at bounding box center [157, 198] width 40 height 22
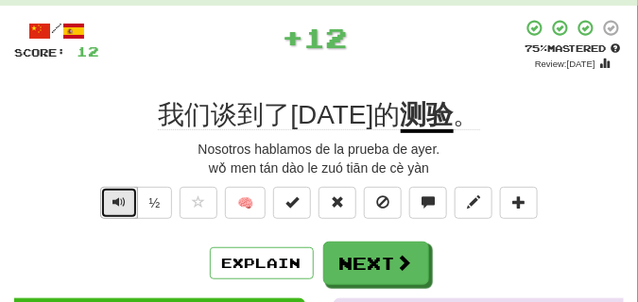
click at [117, 196] on span "Text-to-speech controls" at bounding box center [118, 202] width 13 height 13
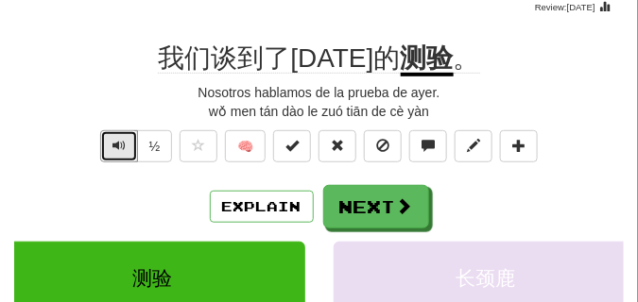
scroll to position [142, 0]
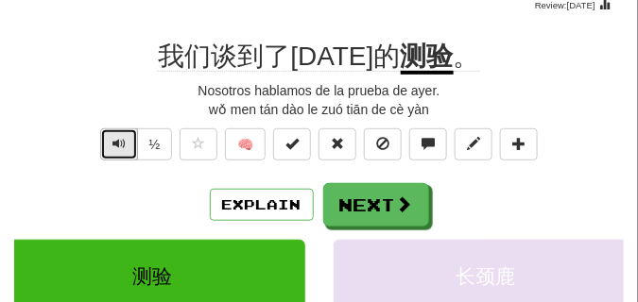
click at [115, 147] on span "Text-to-speech controls" at bounding box center [118, 143] width 13 height 13
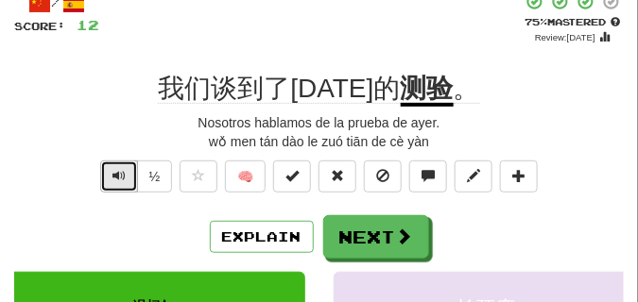
scroll to position [94, 0]
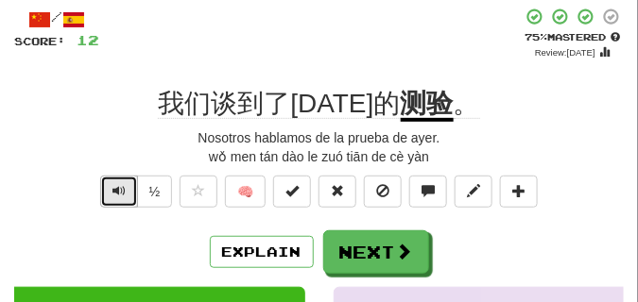
click at [119, 192] on span "Text-to-speech controls" at bounding box center [118, 190] width 13 height 13
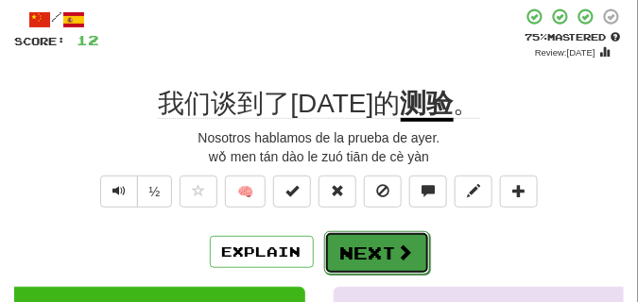
click at [363, 235] on button "Next" at bounding box center [377, 253] width 106 height 43
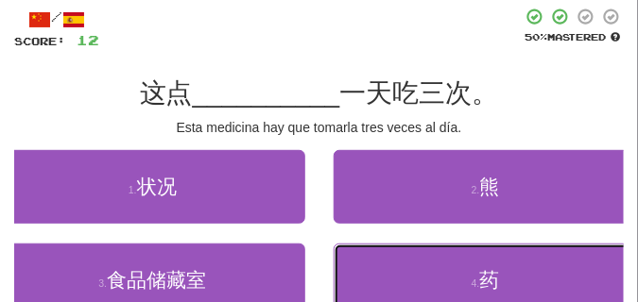
drag, startPoint x: 470, startPoint y: 283, endPoint x: 409, endPoint y: 227, distance: 82.3
click at [470, 282] on button "4 . 药" at bounding box center [486, 281] width 305 height 74
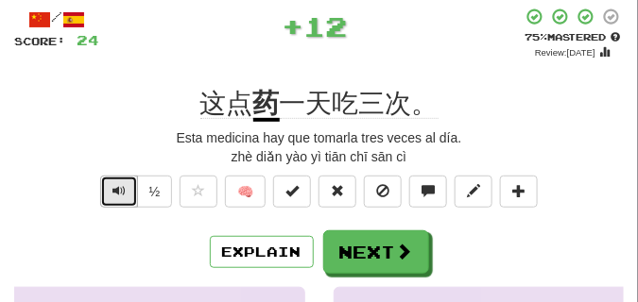
click at [120, 188] on span "Text-to-speech controls" at bounding box center [118, 190] width 13 height 13
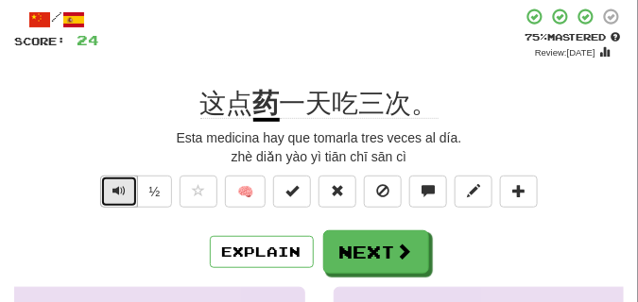
click at [119, 188] on span "Text-to-speech controls" at bounding box center [118, 190] width 13 height 13
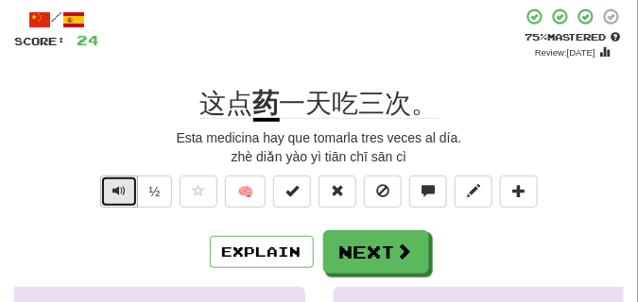
click at [119, 188] on span "Text-to-speech controls" at bounding box center [118, 190] width 13 height 13
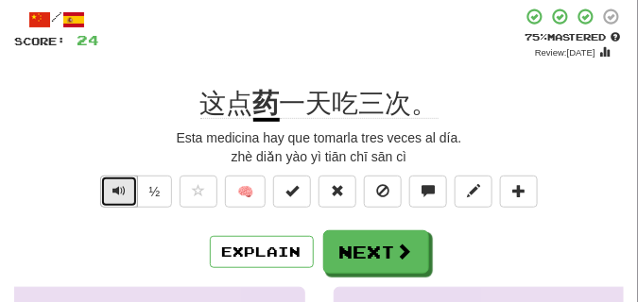
click at [119, 188] on span "Text-to-speech controls" at bounding box center [118, 190] width 13 height 13
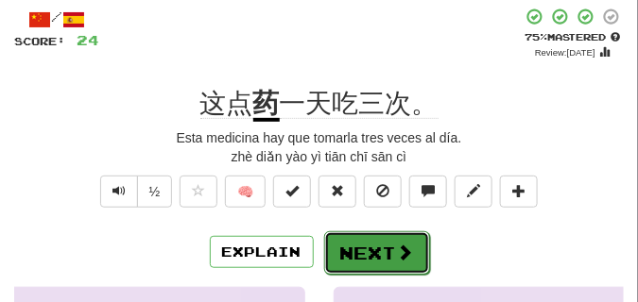
click at [348, 239] on button "Next" at bounding box center [377, 253] width 106 height 43
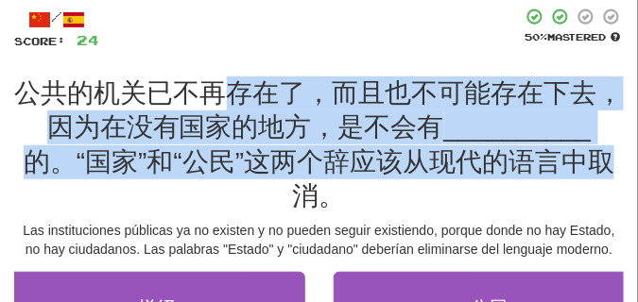
drag, startPoint x: 144, startPoint y: 193, endPoint x: 220, endPoint y: 85, distance: 132.1
click at [220, 85] on div "公共的机关已不再存在了，而且也不可能存在下去，因为在没有国家的地方，是不会有 __________ 的。“国家”和“公民”这两个辞应该从现代的语言中取消。" at bounding box center [318, 146] width 609 height 138
click at [234, 54] on div "/ Score: 24 50 % Mastered 公共的机关已不再存在了，而且也不可能存在下去，因为在没有国家的地方，是不会有 __________ 的。“…" at bounding box center [318, 254] width 609 height 493
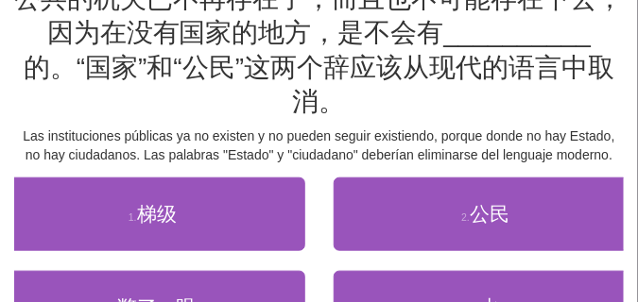
scroll to position [142, 0]
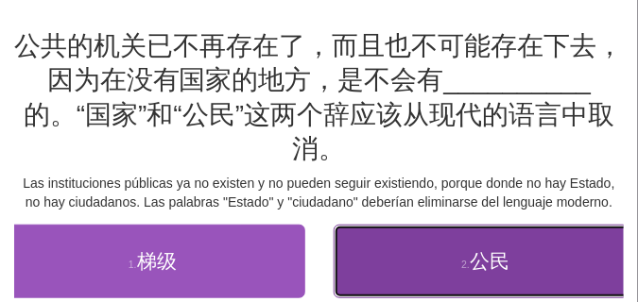
click at [537, 287] on button "2 . 公民" at bounding box center [486, 262] width 305 height 74
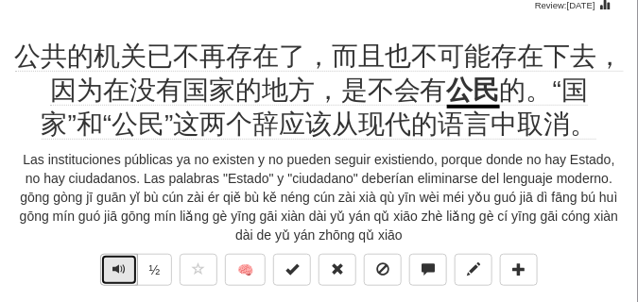
click at [120, 266] on span "Text-to-speech controls" at bounding box center [118, 269] width 13 height 13
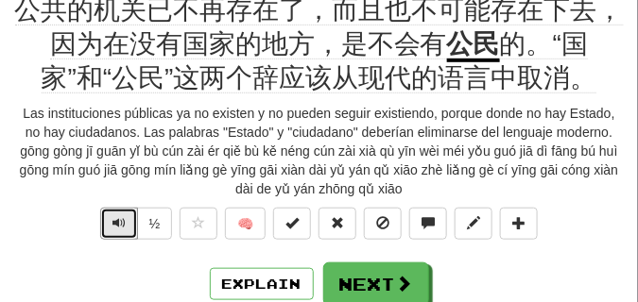
scroll to position [189, 0]
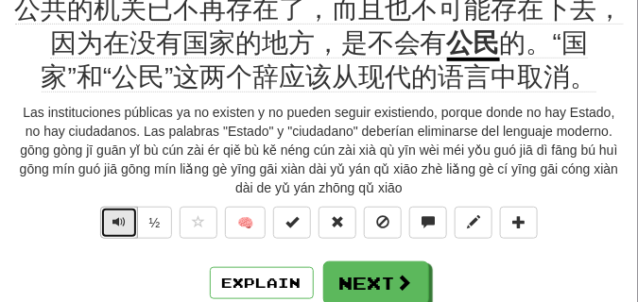
click at [117, 225] on span "Text-to-speech controls" at bounding box center [118, 221] width 13 height 13
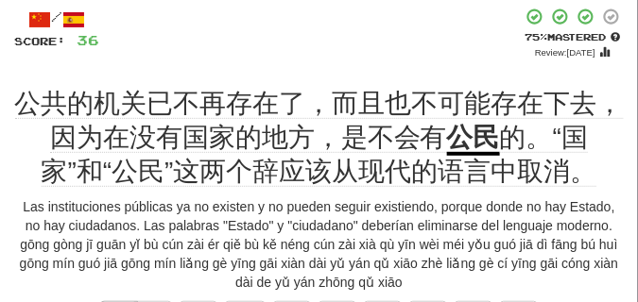
scroll to position [142, 0]
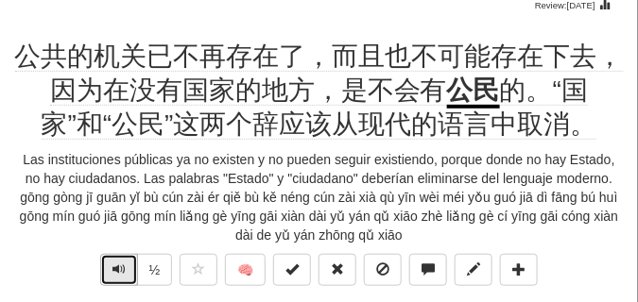
click at [117, 263] on span "Text-to-speech controls" at bounding box center [118, 269] width 13 height 13
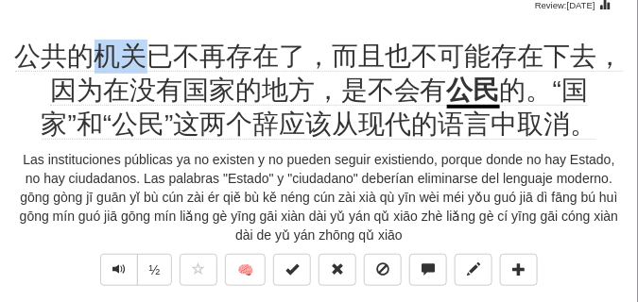
drag, startPoint x: 100, startPoint y: 49, endPoint x: 146, endPoint y: 58, distance: 46.1
click at [146, 58] on span "公共的机关已不再存在了，而且也不可能存在下去，因为在没有国家的地方，是不会有" at bounding box center [319, 74] width 609 height 64
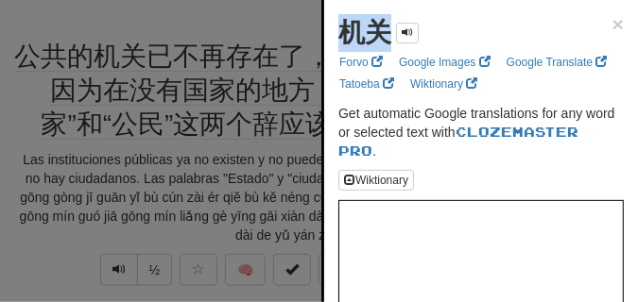
drag, startPoint x: 336, startPoint y: 34, endPoint x: 387, endPoint y: 43, distance: 51.7
copy strong "机关"
click at [280, 29] on div at bounding box center [319, 151] width 638 height 302
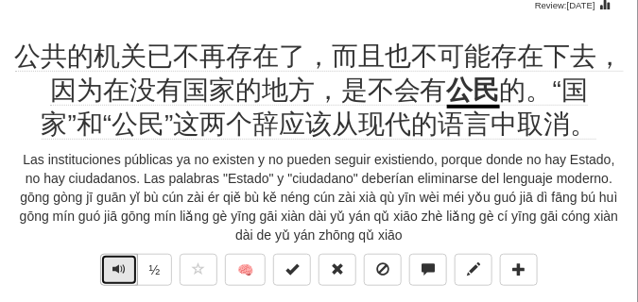
click at [114, 271] on span "Text-to-speech controls" at bounding box center [118, 269] width 13 height 13
click at [114, 270] on span "Text-to-speech controls" at bounding box center [118, 269] width 13 height 13
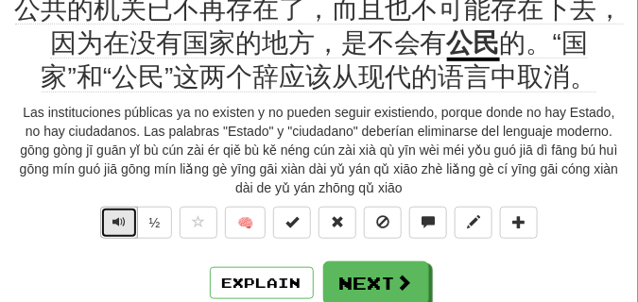
scroll to position [236, 0]
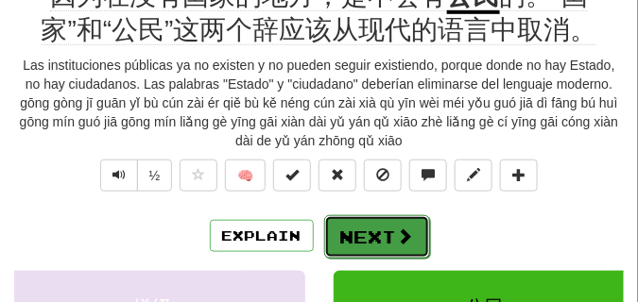
click at [361, 232] on button "Next" at bounding box center [377, 236] width 106 height 43
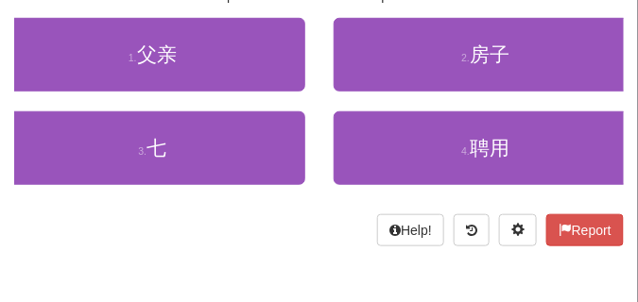
scroll to position [132, 0]
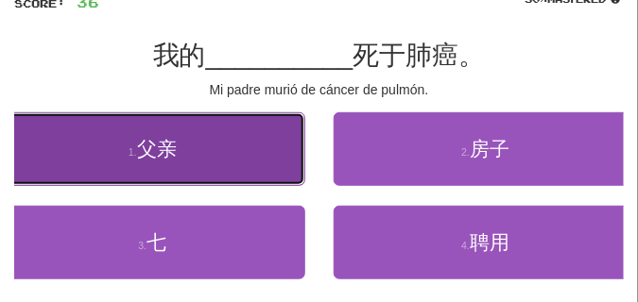
click at [225, 158] on button "1 . 父亲" at bounding box center [152, 149] width 305 height 74
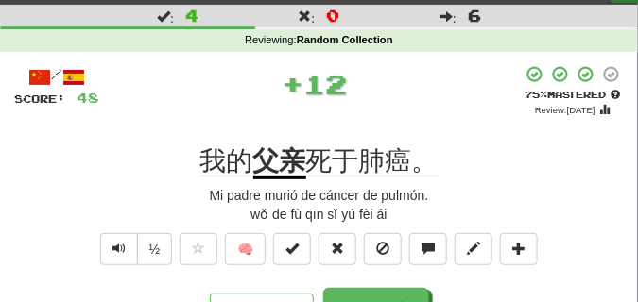
scroll to position [94, 0]
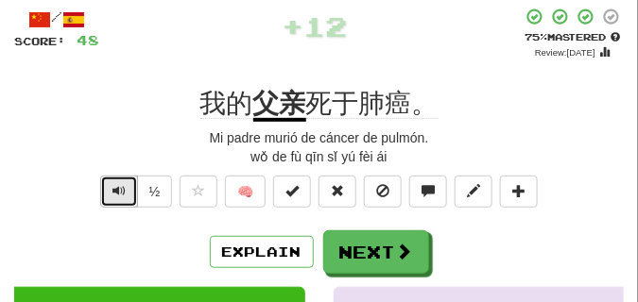
click at [115, 189] on span "Text-to-speech controls" at bounding box center [118, 190] width 13 height 13
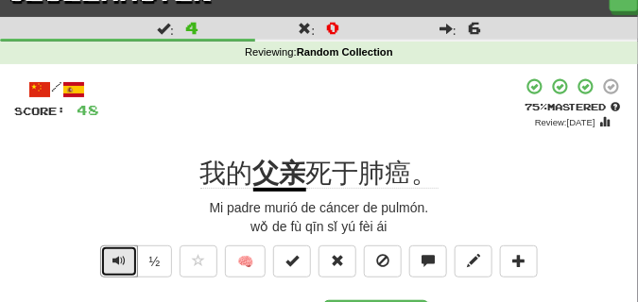
scroll to position [47, 0]
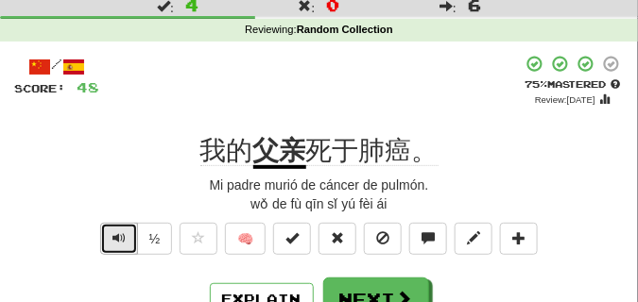
click at [124, 234] on span "Text-to-speech controls" at bounding box center [118, 238] width 13 height 13
click at [123, 232] on span "Text-to-speech controls" at bounding box center [118, 238] width 13 height 13
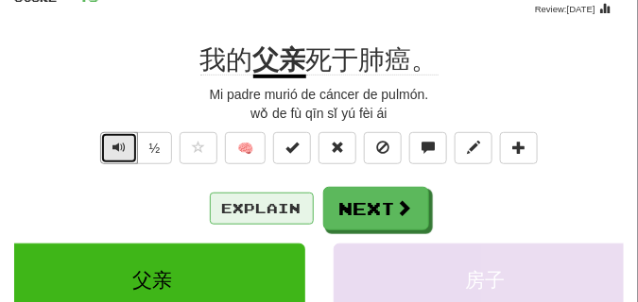
scroll to position [142, 0]
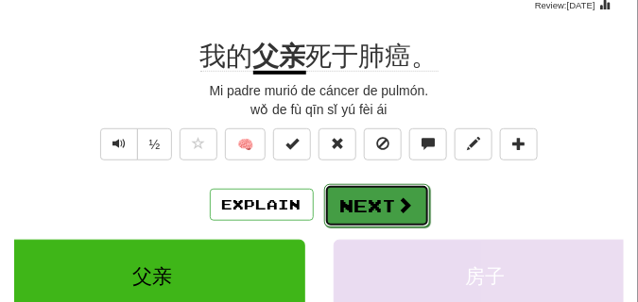
click at [386, 188] on button "Next" at bounding box center [377, 205] width 106 height 43
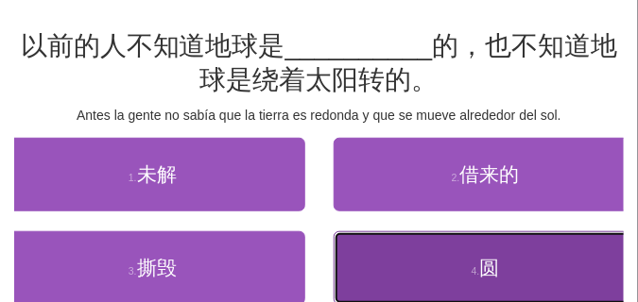
click at [402, 256] on button "4 . 圆" at bounding box center [486, 269] width 305 height 74
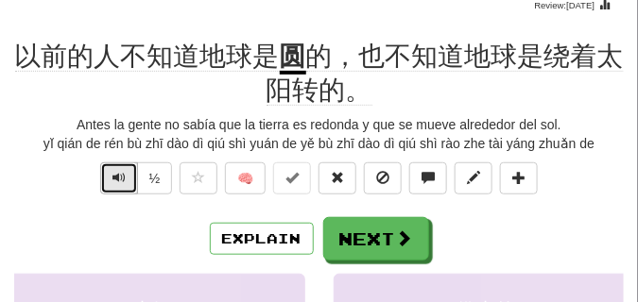
click at [108, 172] on button "Text-to-speech controls" at bounding box center [119, 179] width 38 height 32
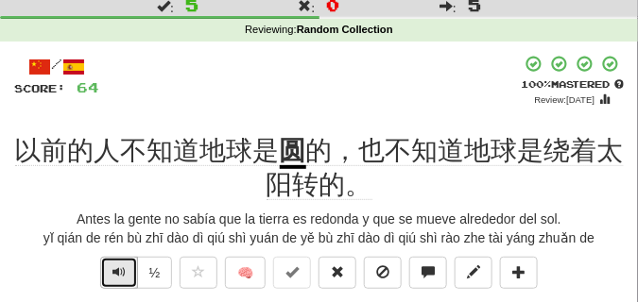
scroll to position [47, 0]
click at [108, 263] on button "Text-to-speech controls" at bounding box center [119, 273] width 38 height 32
click at [124, 266] on span "Text-to-speech controls" at bounding box center [118, 272] width 13 height 13
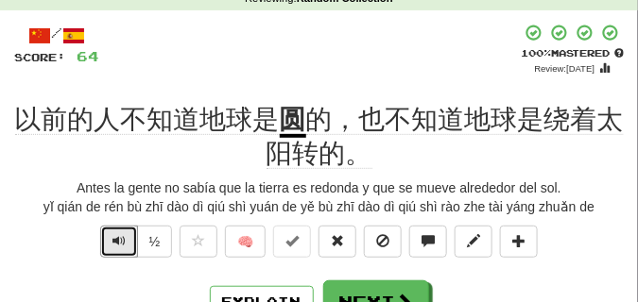
scroll to position [94, 0]
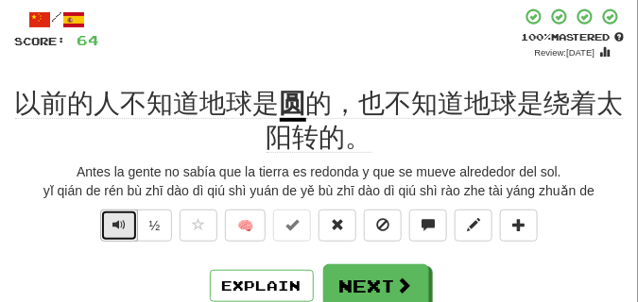
click at [115, 216] on button "Text-to-speech controls" at bounding box center [119, 226] width 38 height 32
click at [129, 228] on button "Text-to-speech controls" at bounding box center [119, 226] width 38 height 32
click at [116, 219] on span "Text-to-speech controls" at bounding box center [118, 224] width 13 height 13
click at [116, 220] on span "Text-to-speech controls" at bounding box center [118, 224] width 13 height 13
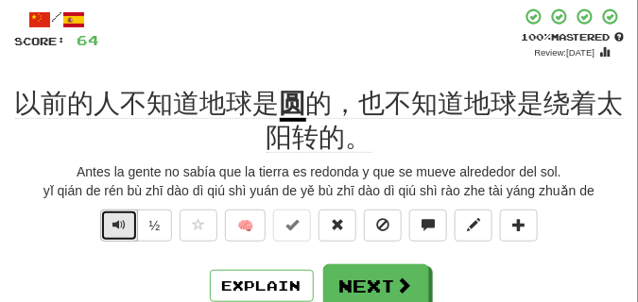
click at [117, 224] on span "Text-to-speech controls" at bounding box center [118, 224] width 13 height 13
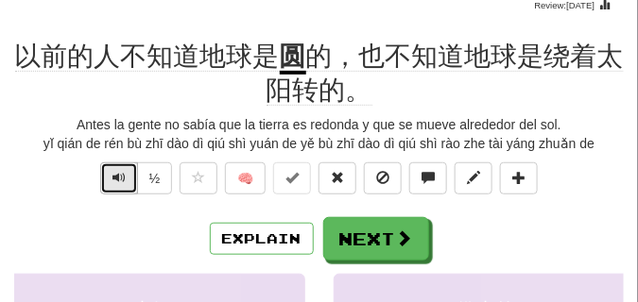
scroll to position [189, 0]
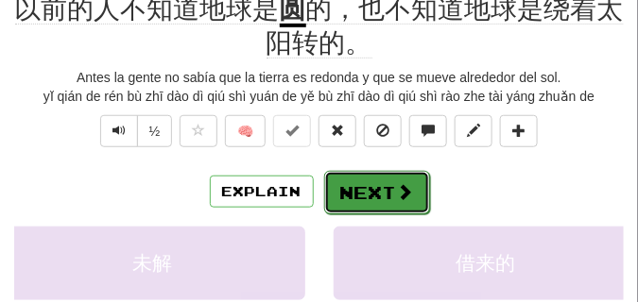
click at [345, 190] on button "Next" at bounding box center [377, 192] width 106 height 43
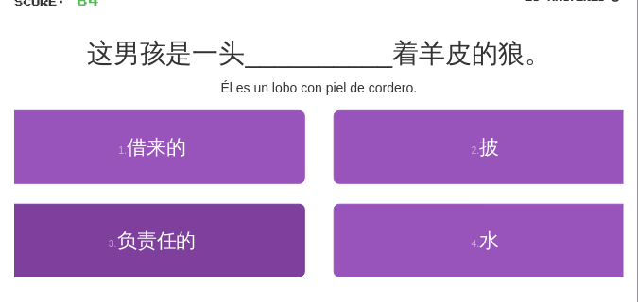
scroll to position [85, 0]
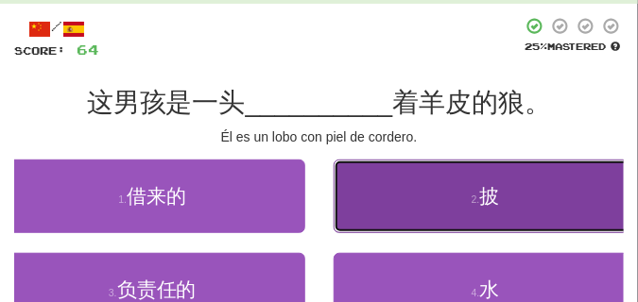
click at [433, 207] on button "2 . 披" at bounding box center [486, 197] width 305 height 74
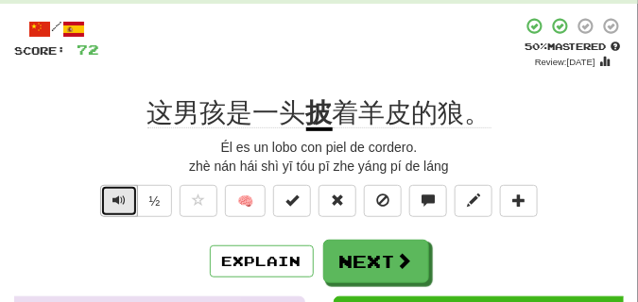
click at [115, 199] on span "Text-to-speech controls" at bounding box center [118, 200] width 13 height 13
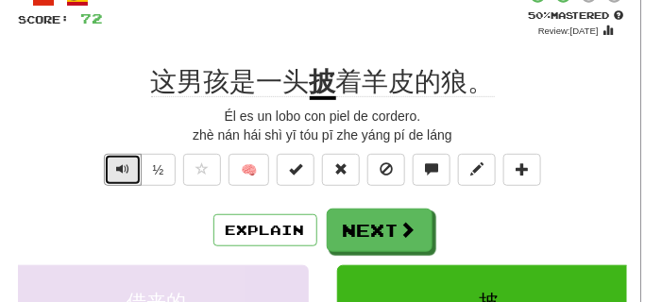
scroll to position [132, 0]
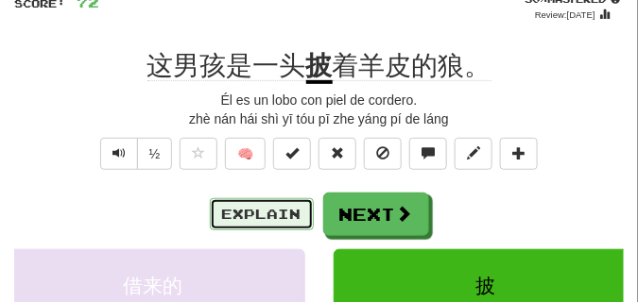
click at [282, 216] on button "Explain" at bounding box center [262, 214] width 104 height 32
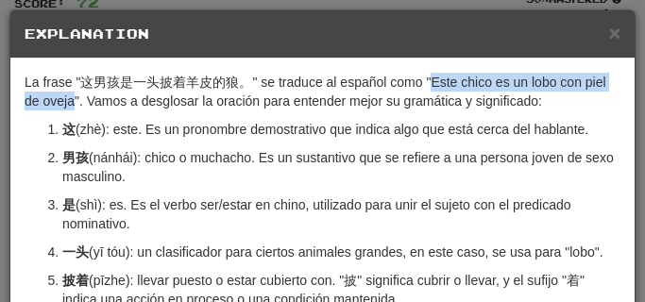
drag, startPoint x: 430, startPoint y: 81, endPoint x: 76, endPoint y: 97, distance: 354.7
click at [76, 97] on p "La frase "这男孩是一头披着羊皮的狼。" se traduce al español como "Este chico es un lobo con …" at bounding box center [323, 92] width 596 height 38
copy p "Este chico es un lobo con piel de oveja"
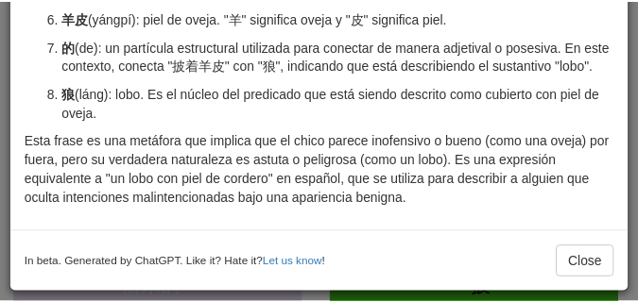
scroll to position [328, 0]
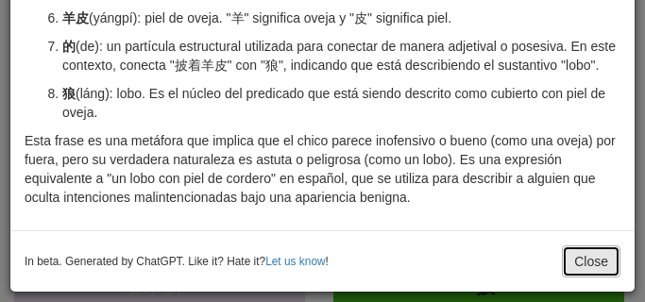
click at [587, 271] on button "Close" at bounding box center [591, 262] width 59 height 32
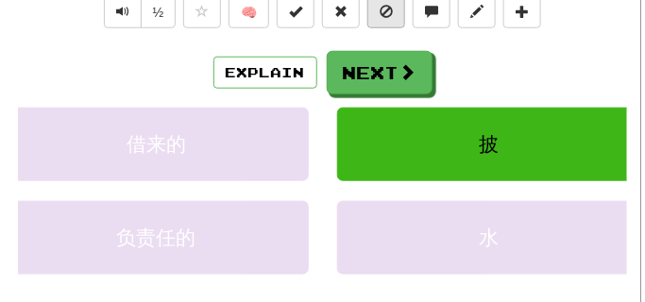
scroll to position [416, 0]
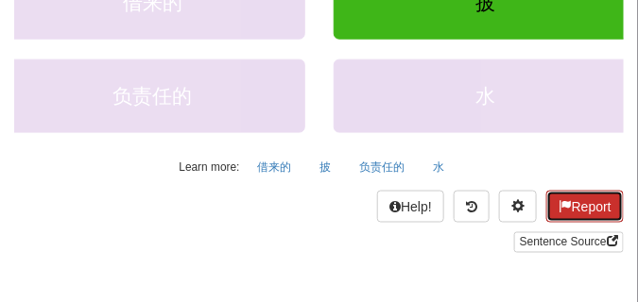
click at [578, 205] on button "Report" at bounding box center [584, 207] width 77 height 32
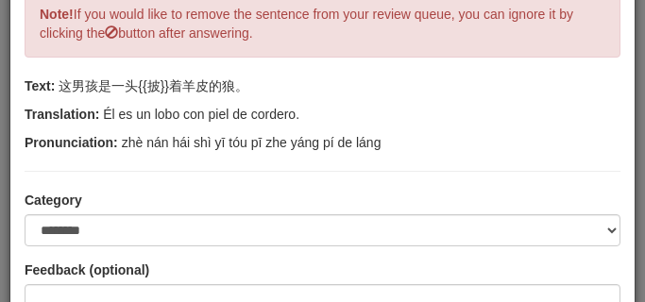
scroll to position [236, 0]
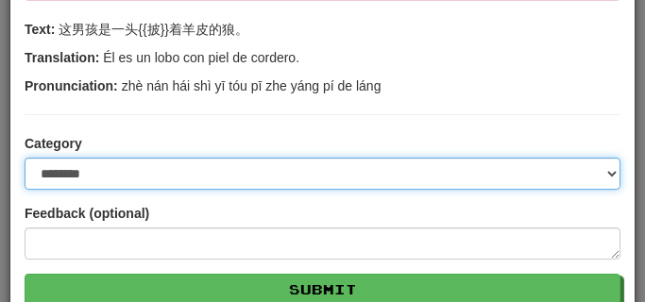
click at [606, 174] on select "**********" at bounding box center [323, 174] width 596 height 32
select select "**********"
click at [25, 158] on select "**********" at bounding box center [323, 174] width 596 height 32
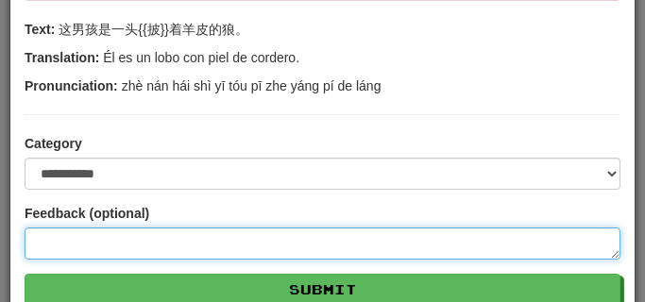
paste textarea "**********"
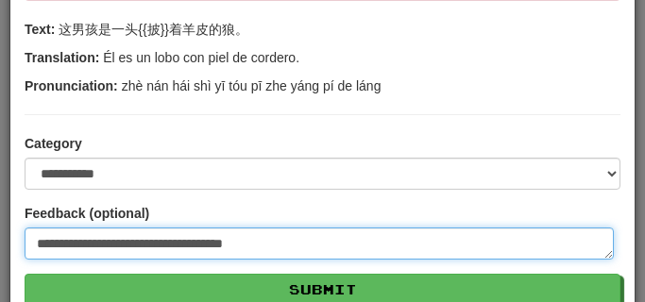
drag, startPoint x: 97, startPoint y: 245, endPoint x: 47, endPoint y: 248, distance: 50.2
click at [47, 248] on textarea "**********" at bounding box center [320, 244] width 590 height 32
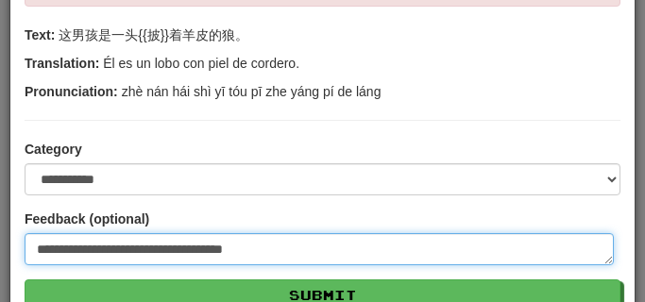
scroll to position [278, 0]
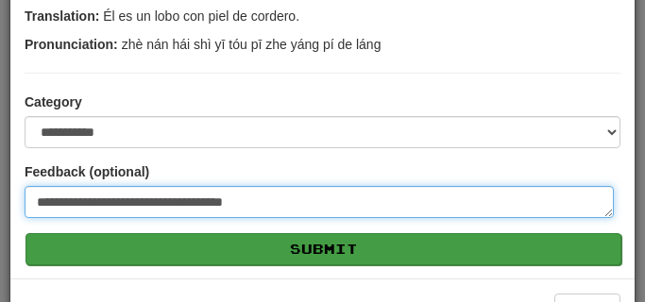
type textarea "**********"
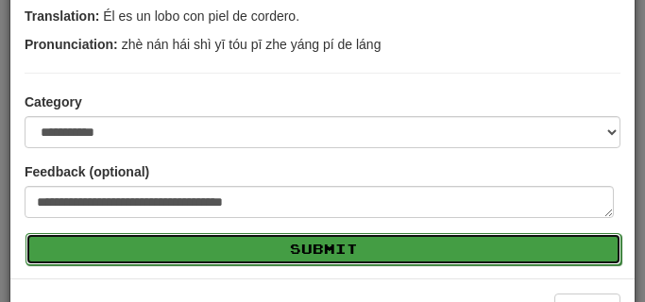
click at [263, 249] on button "Submit" at bounding box center [324, 249] width 596 height 32
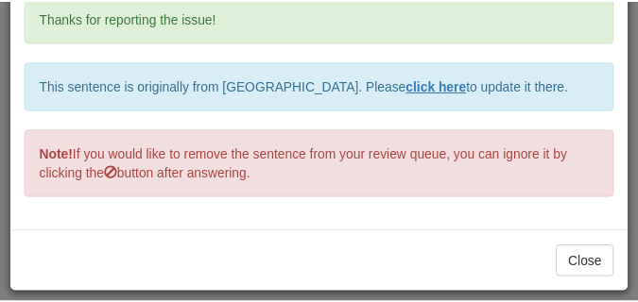
scroll to position [78, 0]
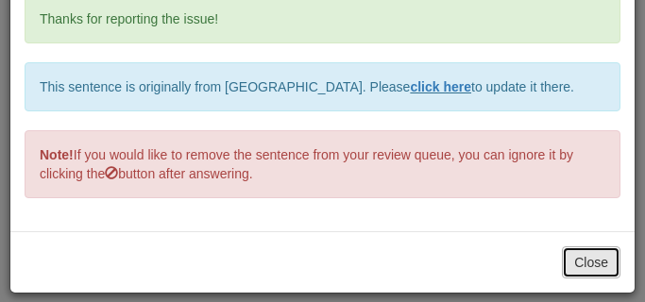
click at [595, 264] on button "Close" at bounding box center [591, 263] width 59 height 32
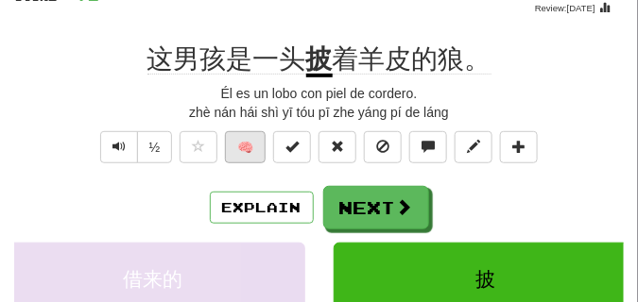
scroll to position [132, 0]
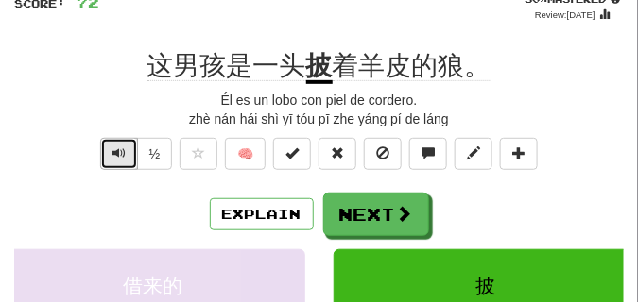
click at [125, 145] on button "Text-to-speech controls" at bounding box center [119, 154] width 38 height 32
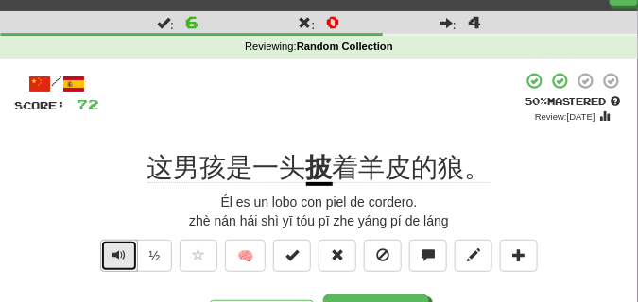
scroll to position [47, 0]
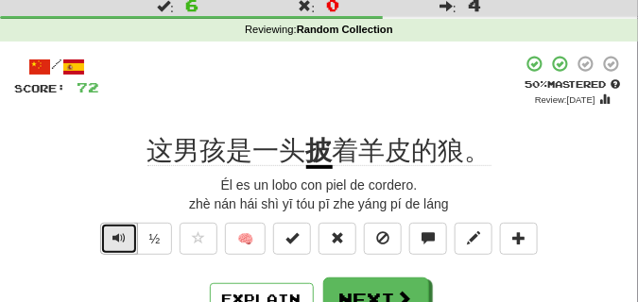
click at [120, 228] on button "Text-to-speech controls" at bounding box center [119, 239] width 38 height 32
click at [119, 229] on button "Text-to-speech controls" at bounding box center [119, 239] width 38 height 32
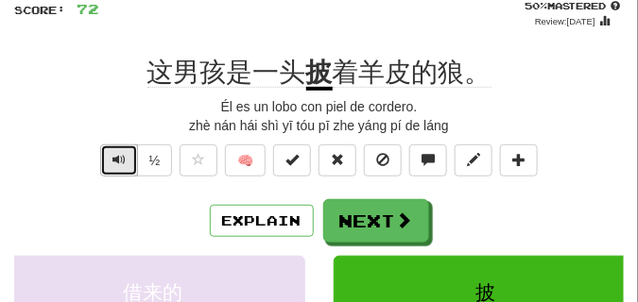
scroll to position [142, 0]
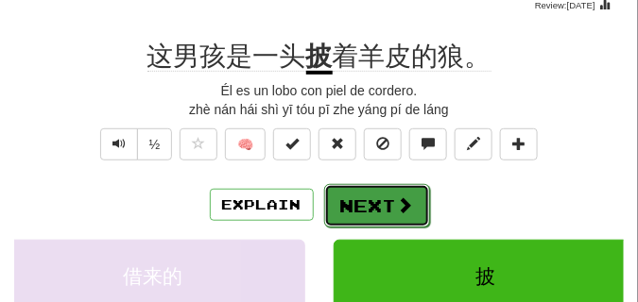
click at [360, 190] on button "Next" at bounding box center [377, 205] width 106 height 43
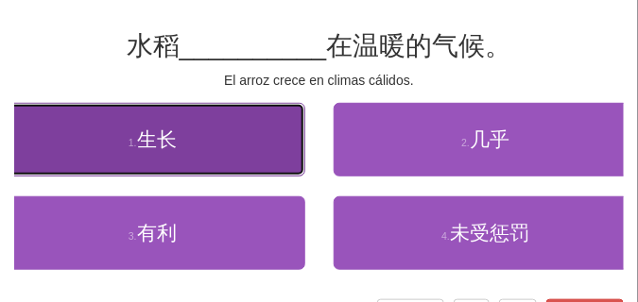
click at [131, 163] on button "1 . 生长" at bounding box center [152, 140] width 305 height 74
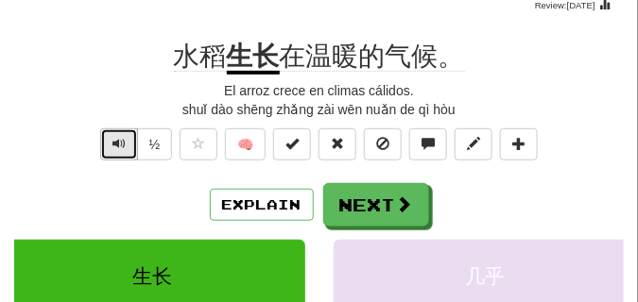
click at [115, 146] on span "Text-to-speech controls" at bounding box center [118, 143] width 13 height 13
click at [115, 143] on span "Text-to-speech controls" at bounding box center [118, 143] width 13 height 13
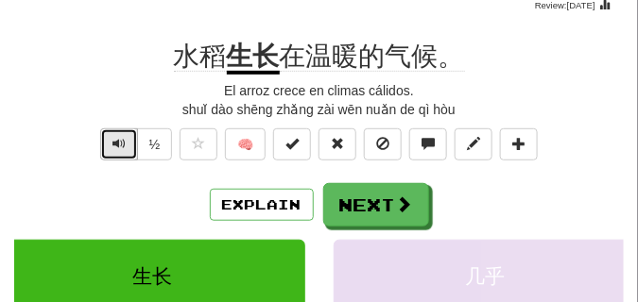
click at [115, 143] on span "Text-to-speech controls" at bounding box center [118, 143] width 13 height 13
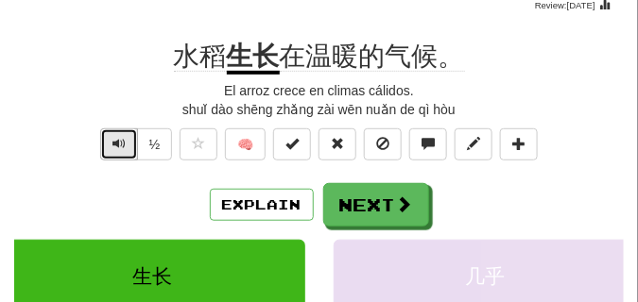
click at [115, 143] on span "Text-to-speech controls" at bounding box center [118, 143] width 13 height 13
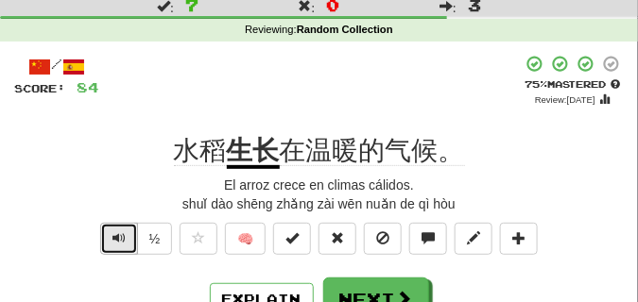
scroll to position [94, 0]
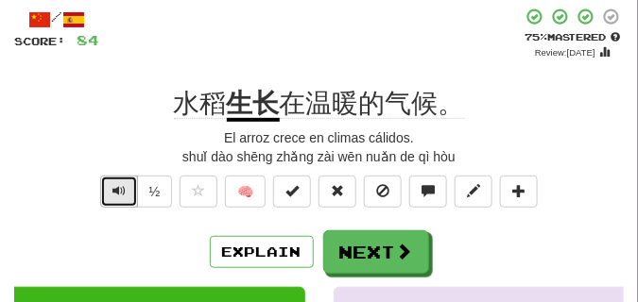
click at [125, 184] on button "Text-to-speech controls" at bounding box center [119, 192] width 38 height 32
click at [124, 182] on button "Text-to-speech controls" at bounding box center [119, 192] width 38 height 32
click at [123, 182] on button "Text-to-speech controls" at bounding box center [119, 192] width 38 height 32
click at [123, 181] on button "Text-to-speech controls" at bounding box center [119, 192] width 38 height 32
click at [119, 188] on span "Text-to-speech controls" at bounding box center [118, 190] width 13 height 13
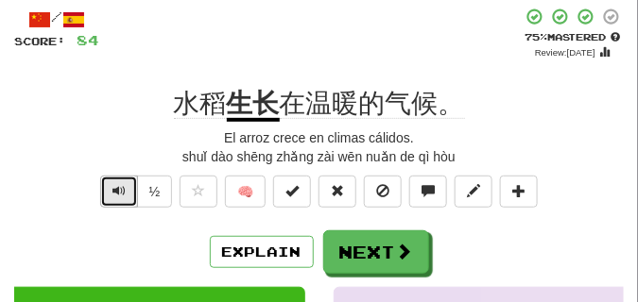
click at [119, 188] on span "Text-to-speech controls" at bounding box center [118, 190] width 13 height 13
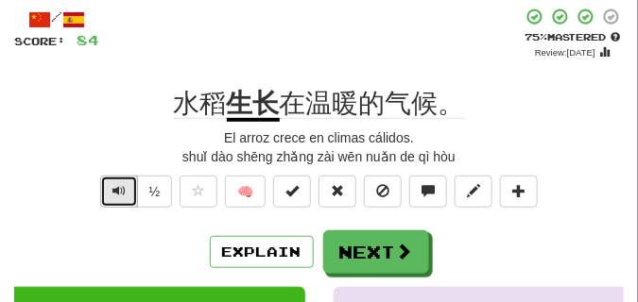
click at [119, 188] on span "Text-to-speech controls" at bounding box center [118, 190] width 13 height 13
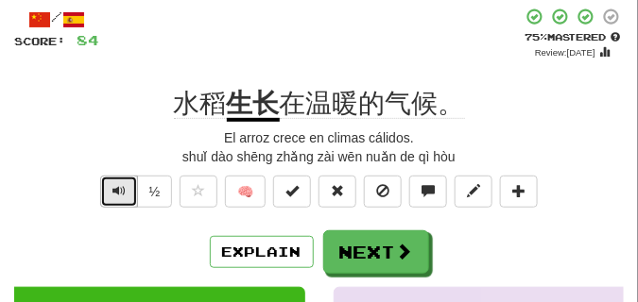
click at [119, 188] on span "Text-to-speech controls" at bounding box center [118, 190] width 13 height 13
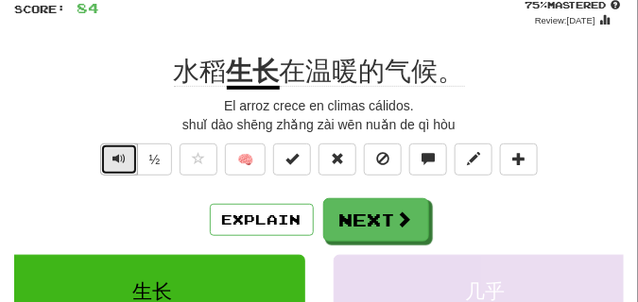
scroll to position [142, 0]
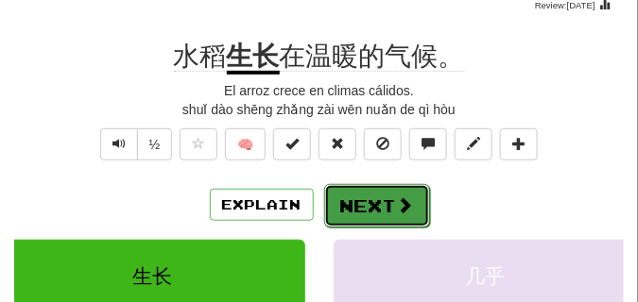
click at [358, 194] on button "Next" at bounding box center [377, 205] width 106 height 43
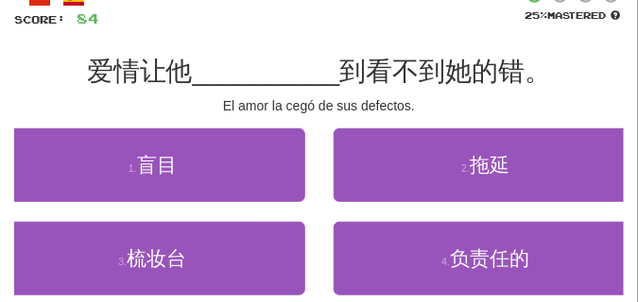
scroll to position [94, 0]
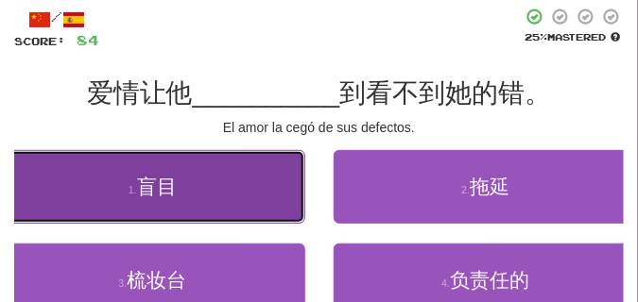
click at [82, 182] on button "1 . 盲目" at bounding box center [152, 187] width 305 height 74
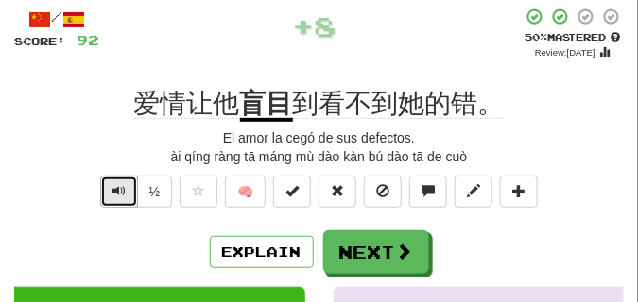
click at [114, 187] on span "Text-to-speech controls" at bounding box center [118, 190] width 13 height 13
click at [114, 186] on span "Text-to-speech controls" at bounding box center [118, 190] width 13 height 13
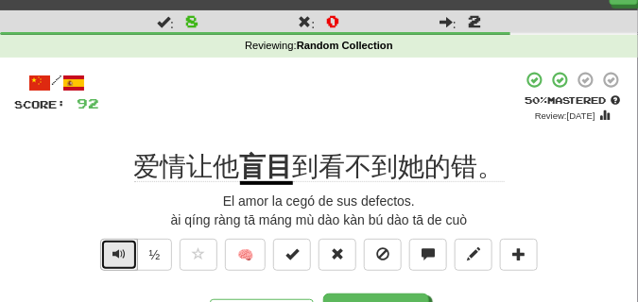
scroll to position [47, 0]
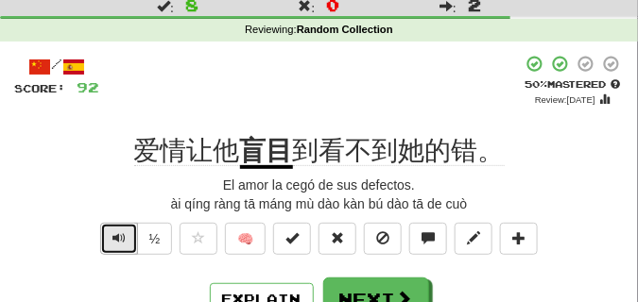
click at [120, 233] on span "Text-to-speech controls" at bounding box center [118, 238] width 13 height 13
click at [120, 243] on span "Text-to-speech controls" at bounding box center [118, 238] width 13 height 13
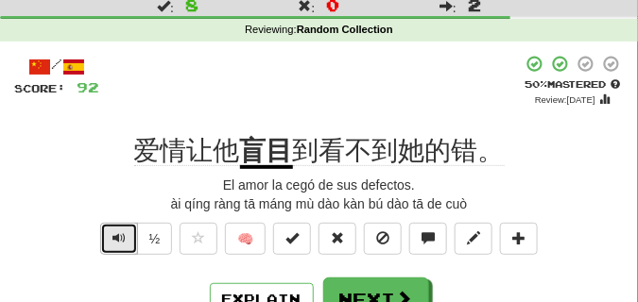
click at [120, 243] on span "Text-to-speech controls" at bounding box center [118, 238] width 13 height 13
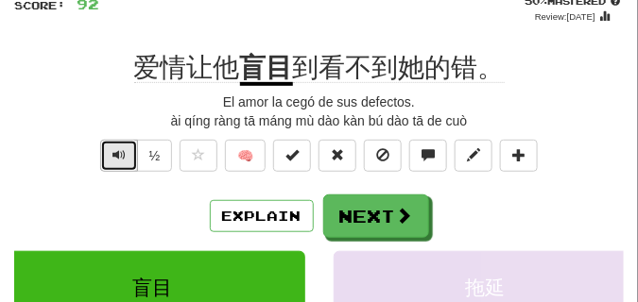
scroll to position [142, 0]
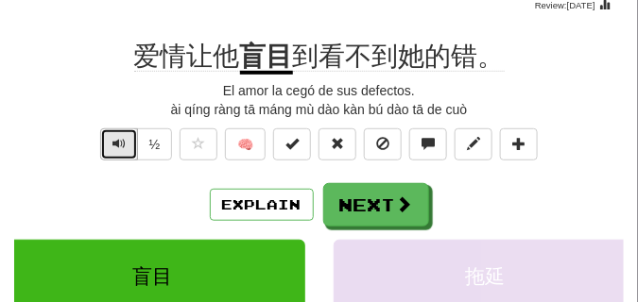
click at [115, 144] on span "Text-to-speech controls" at bounding box center [118, 143] width 13 height 13
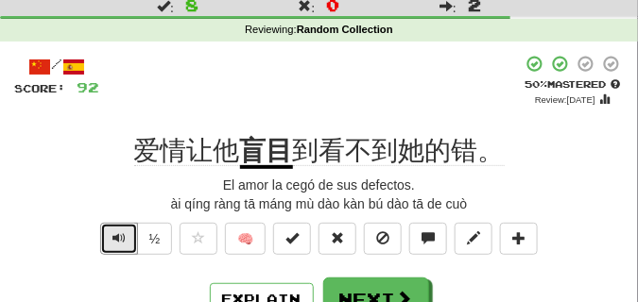
scroll to position [47, 0]
click at [126, 244] on button "Text-to-speech controls" at bounding box center [119, 239] width 38 height 32
click at [120, 233] on span "Text-to-speech controls" at bounding box center [118, 238] width 13 height 13
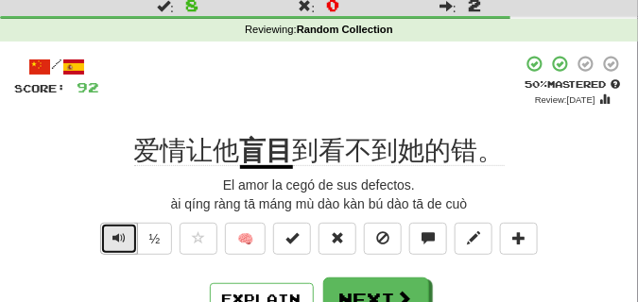
click at [120, 233] on span "Text-to-speech controls" at bounding box center [118, 238] width 13 height 13
click at [123, 240] on span "Text-to-speech controls" at bounding box center [118, 238] width 13 height 13
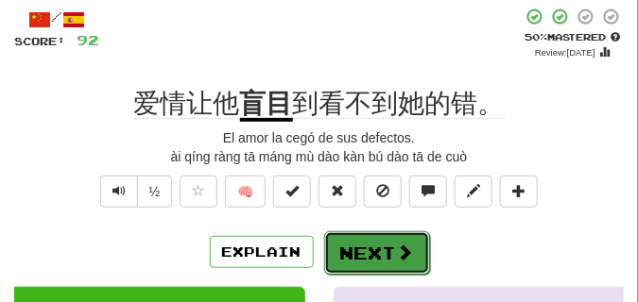
click at [363, 235] on button "Next" at bounding box center [377, 253] width 106 height 43
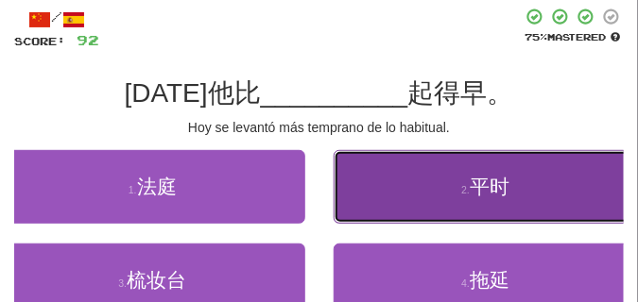
click at [416, 205] on button "2 . 平时" at bounding box center [486, 187] width 305 height 74
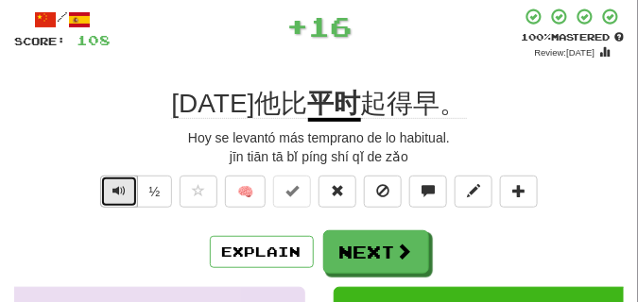
click at [119, 185] on span "Text-to-speech controls" at bounding box center [118, 190] width 13 height 13
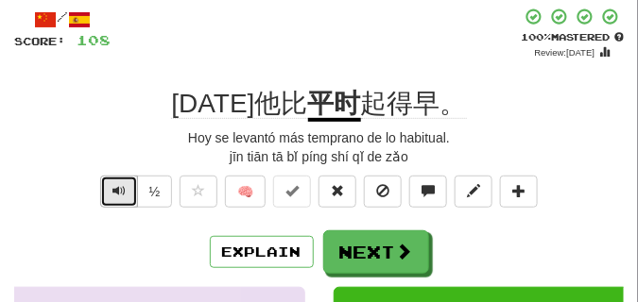
click at [119, 185] on span "Text-to-speech controls" at bounding box center [118, 190] width 13 height 13
click at [128, 187] on button "Text-to-speech controls" at bounding box center [119, 192] width 38 height 32
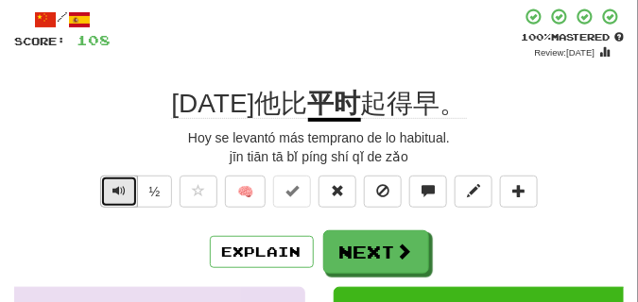
click at [128, 187] on button "Text-to-speech controls" at bounding box center [119, 192] width 38 height 32
click at [121, 184] on span "Text-to-speech controls" at bounding box center [118, 190] width 13 height 13
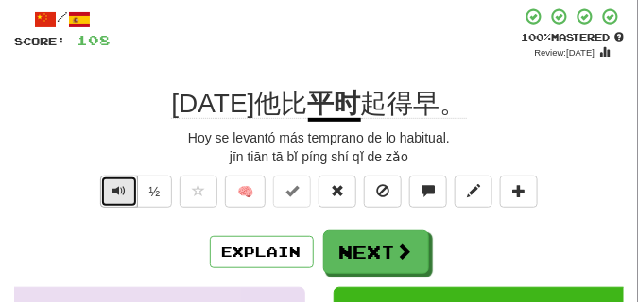
click at [121, 184] on span "Text-to-speech controls" at bounding box center [118, 190] width 13 height 13
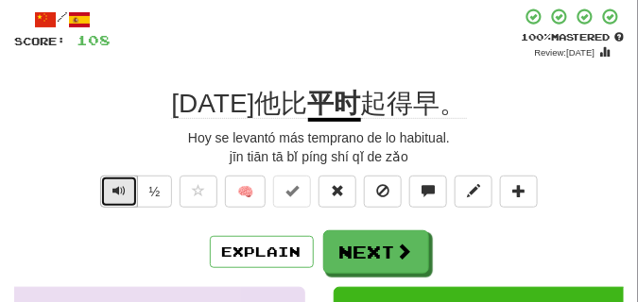
click at [120, 184] on span "Text-to-speech controls" at bounding box center [118, 190] width 13 height 13
click at [124, 187] on span "Text-to-speech controls" at bounding box center [118, 190] width 13 height 13
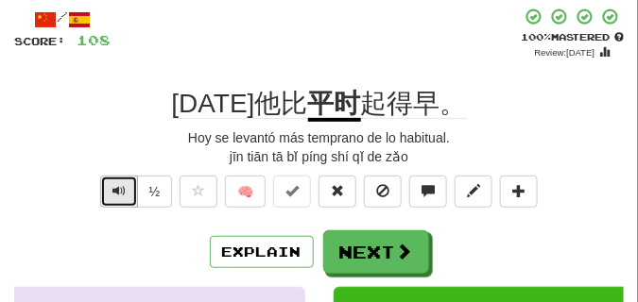
click at [124, 187] on span "Text-to-speech controls" at bounding box center [118, 190] width 13 height 13
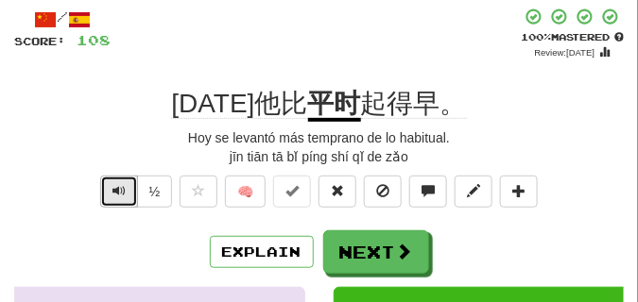
click at [124, 187] on span "Text-to-speech controls" at bounding box center [118, 190] width 13 height 13
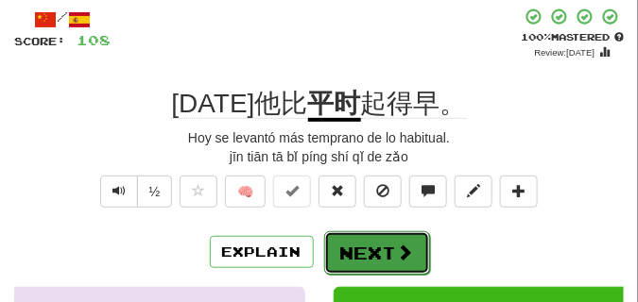
click at [357, 237] on button "Next" at bounding box center [377, 253] width 106 height 43
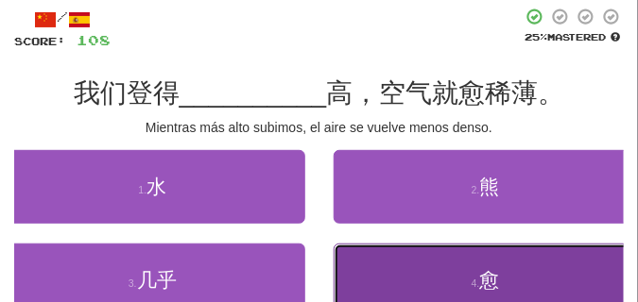
click at [424, 275] on button "4 . 愈" at bounding box center [486, 281] width 305 height 74
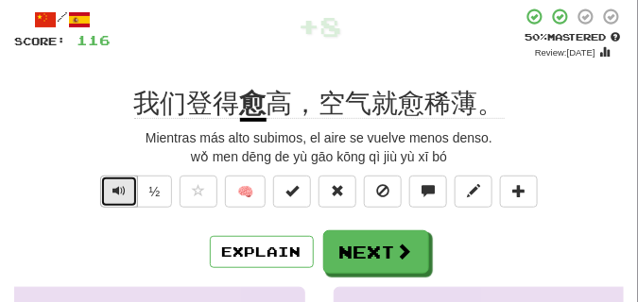
click at [124, 192] on span "Text-to-speech controls" at bounding box center [118, 190] width 13 height 13
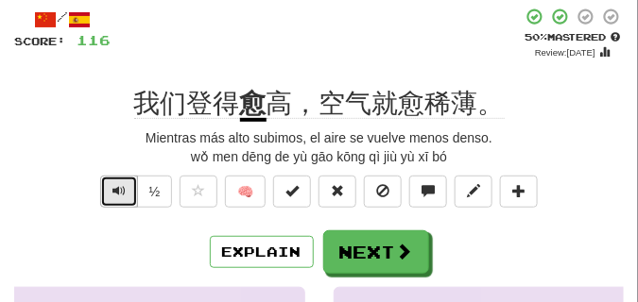
click at [124, 192] on span "Text-to-speech controls" at bounding box center [118, 190] width 13 height 13
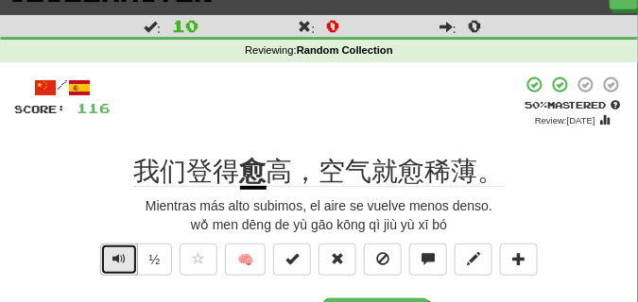
scroll to position [47, 0]
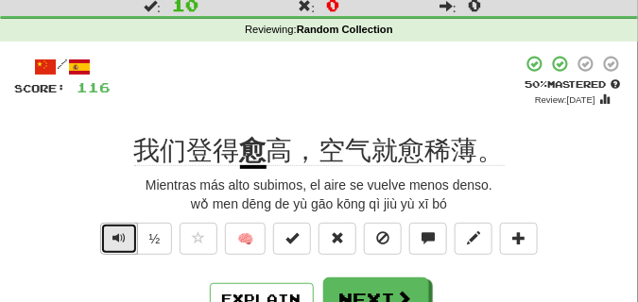
click at [109, 239] on button "Text-to-speech controls" at bounding box center [119, 239] width 38 height 32
click at [110, 236] on button "Text-to-speech controls" at bounding box center [119, 239] width 38 height 32
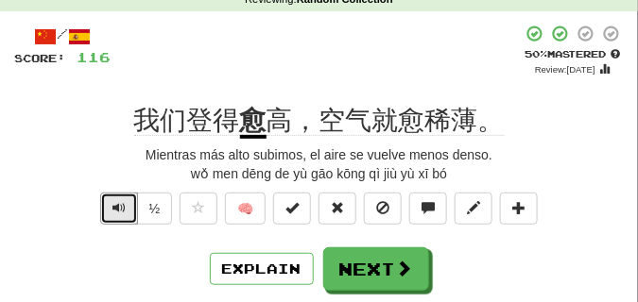
scroll to position [94, 0]
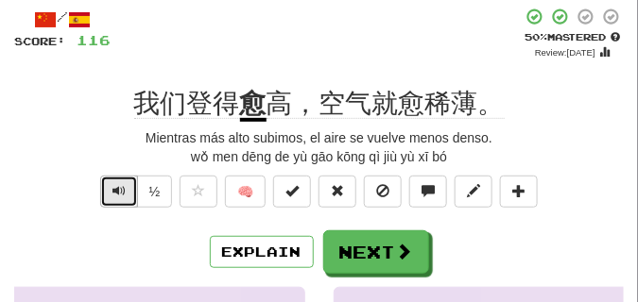
click at [117, 179] on button "Text-to-speech controls" at bounding box center [119, 192] width 38 height 32
click at [115, 198] on button "Text-to-speech controls" at bounding box center [119, 192] width 38 height 32
click at [114, 193] on span "Text-to-speech controls" at bounding box center [118, 190] width 13 height 13
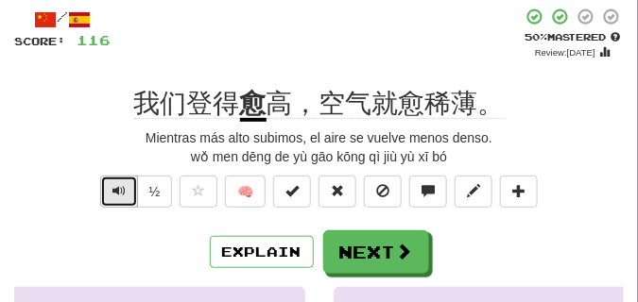
click at [114, 193] on span "Text-to-speech controls" at bounding box center [118, 190] width 13 height 13
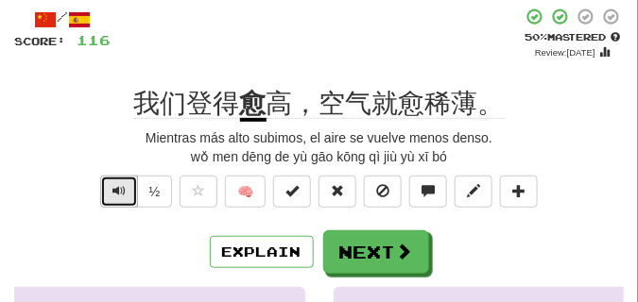
click at [114, 187] on span "Text-to-speech controls" at bounding box center [118, 190] width 13 height 13
click at [113, 187] on span "Text-to-speech controls" at bounding box center [118, 190] width 13 height 13
click at [112, 188] on span "Text-to-speech controls" at bounding box center [118, 190] width 13 height 13
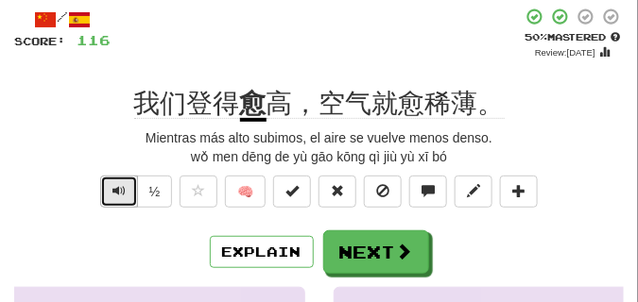
click at [112, 188] on span "Text-to-speech controls" at bounding box center [118, 190] width 13 height 13
click at [115, 187] on span "Text-to-speech controls" at bounding box center [118, 190] width 13 height 13
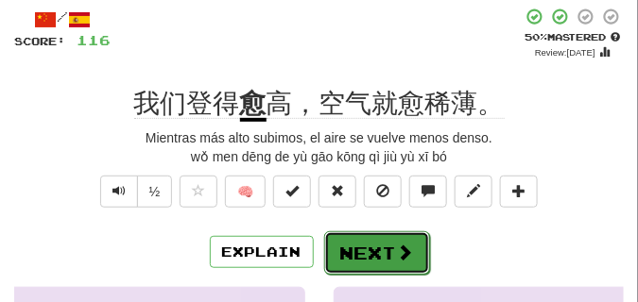
click at [354, 254] on button "Next" at bounding box center [377, 253] width 106 height 43
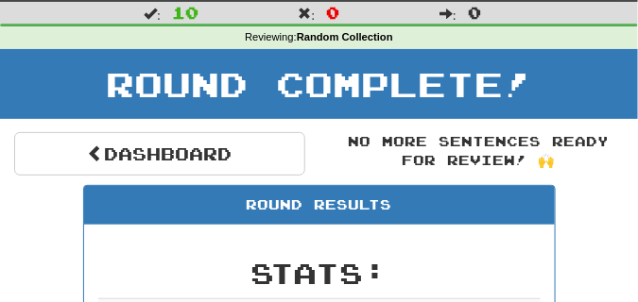
scroll to position [36, 0]
